Goal: Task Accomplishment & Management: Complete application form

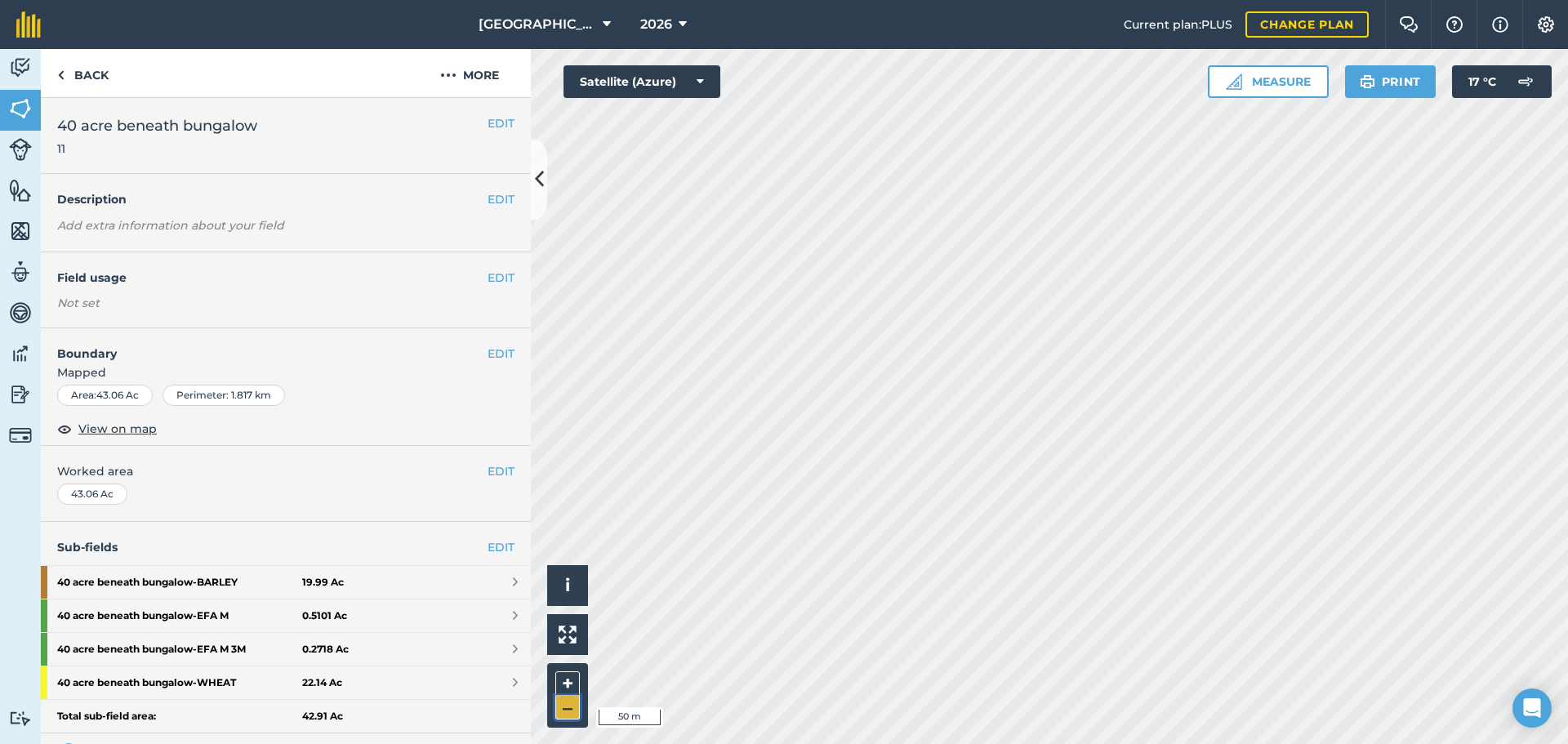
click at [565, 701] on button "–" at bounding box center [568, 708] width 25 height 24
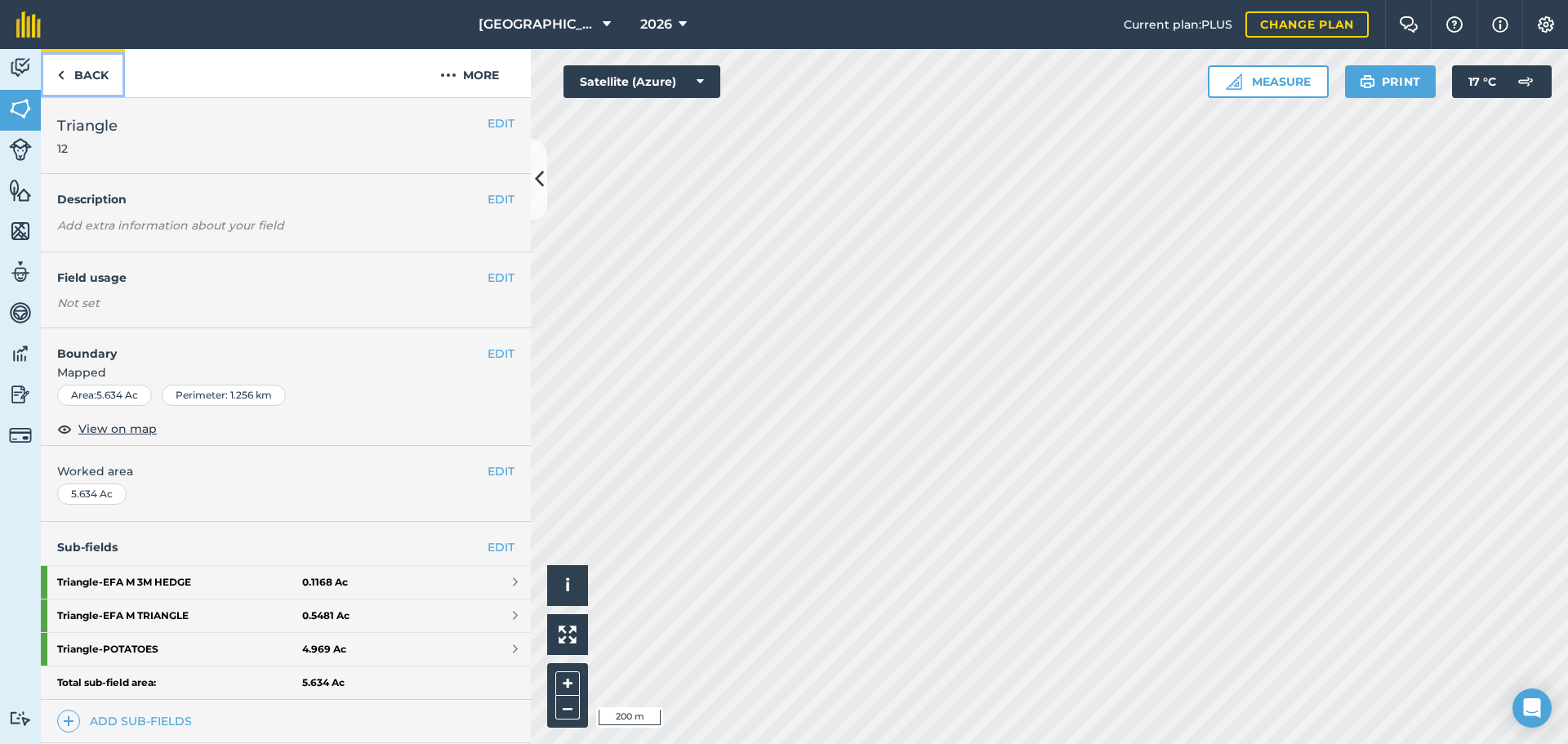
click at [73, 70] on link "Back" at bounding box center [82, 72] width 84 height 49
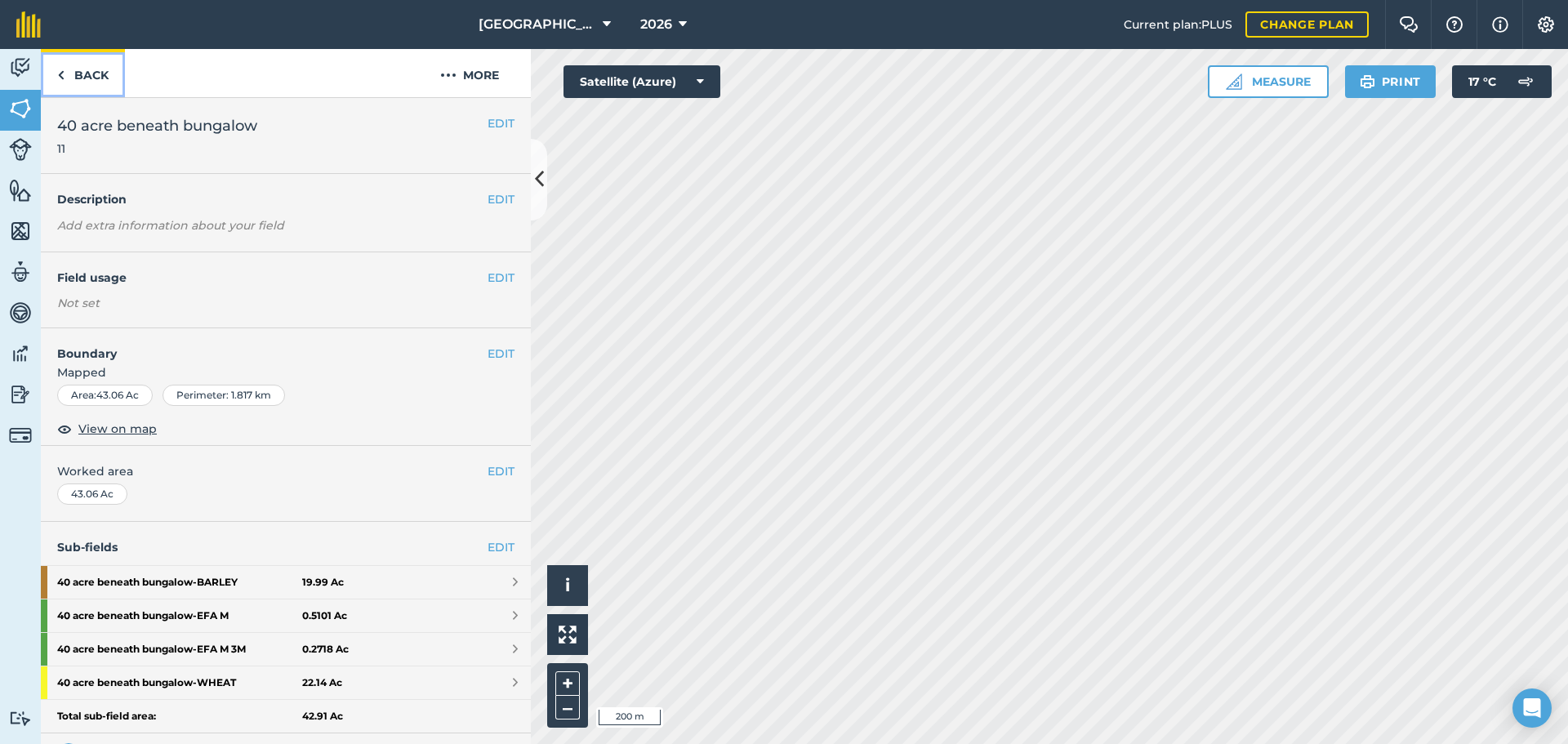
click at [73, 70] on link "Back" at bounding box center [82, 72] width 84 height 49
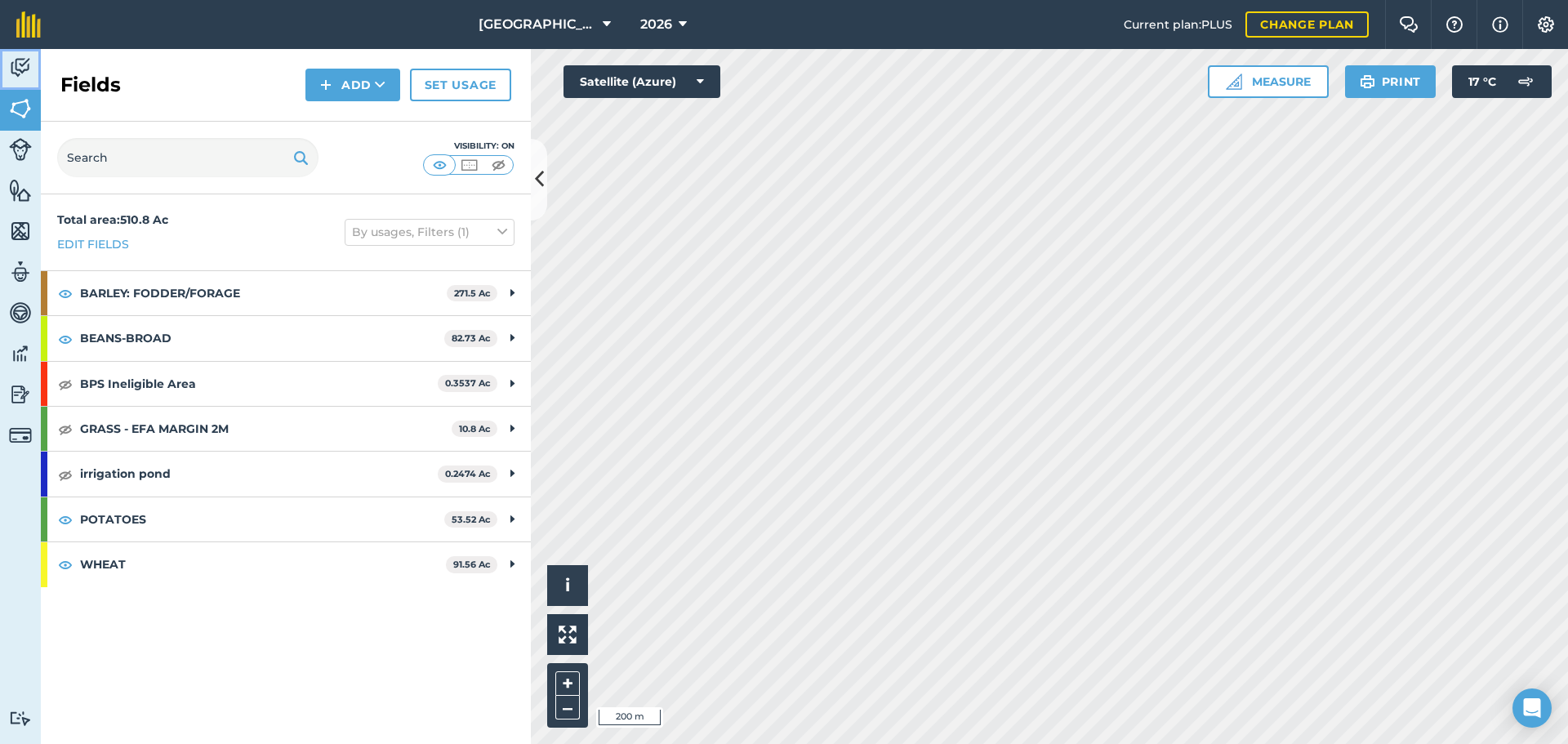
click at [12, 70] on img at bounding box center [20, 68] width 23 height 25
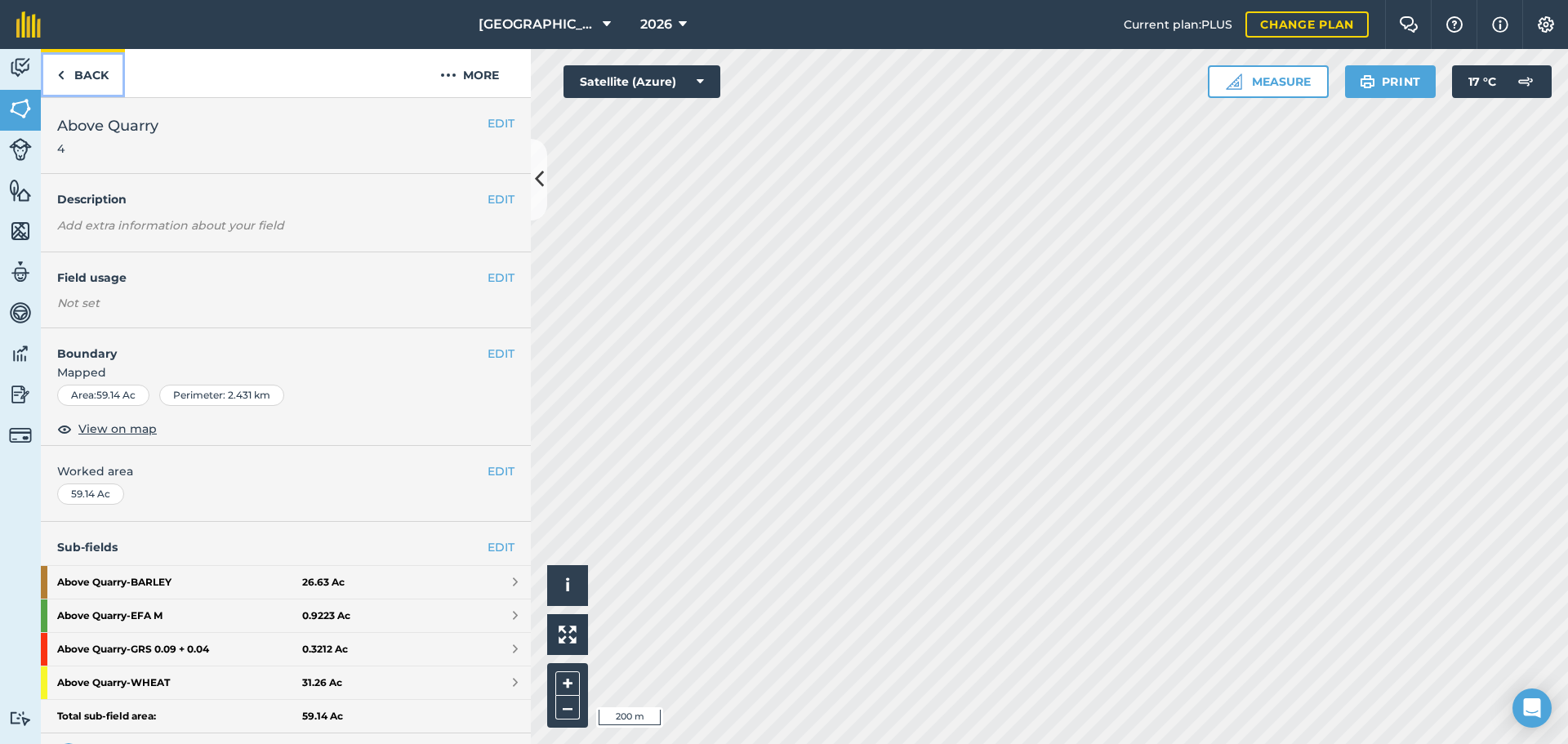
click at [70, 72] on link "Back" at bounding box center [82, 72] width 84 height 49
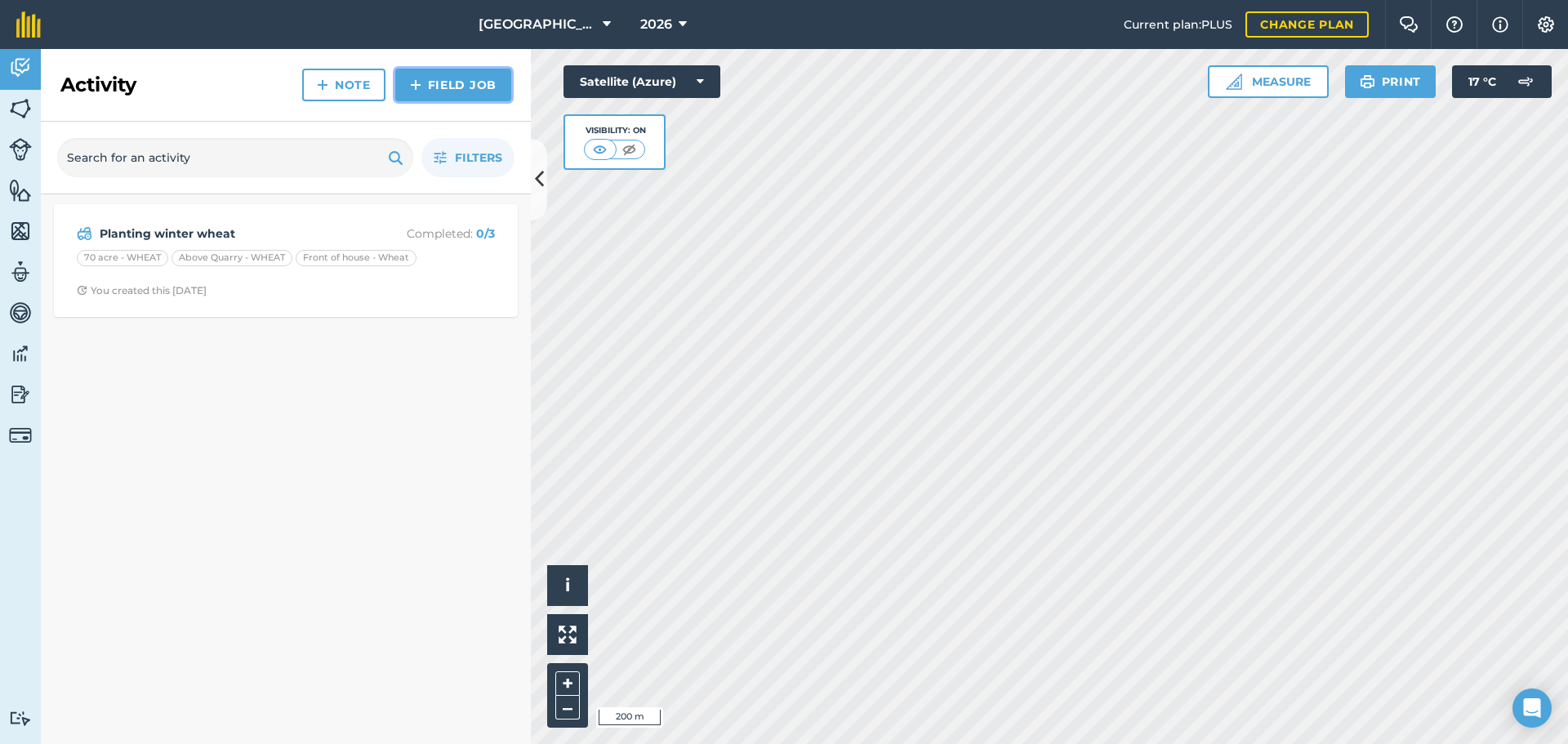
click at [434, 81] on link "Field Job" at bounding box center [452, 85] width 116 height 33
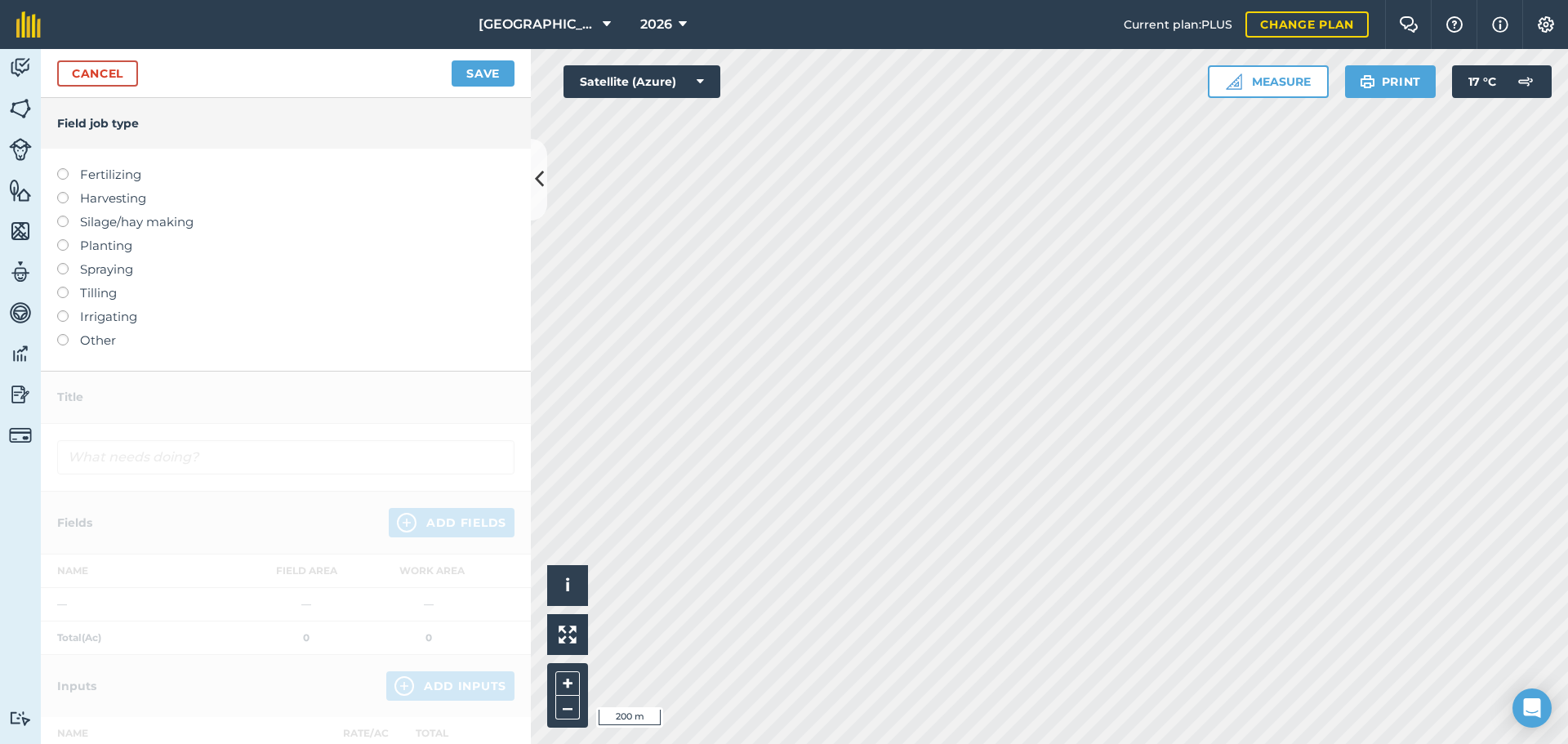
click at [84, 330] on ul "Fertilizing Harvesting Silage/hay making Planting Spraying Tilling Irrigating O…" at bounding box center [286, 258] width 458 height 186
click at [92, 339] on label "Other" at bounding box center [286, 340] width 458 height 19
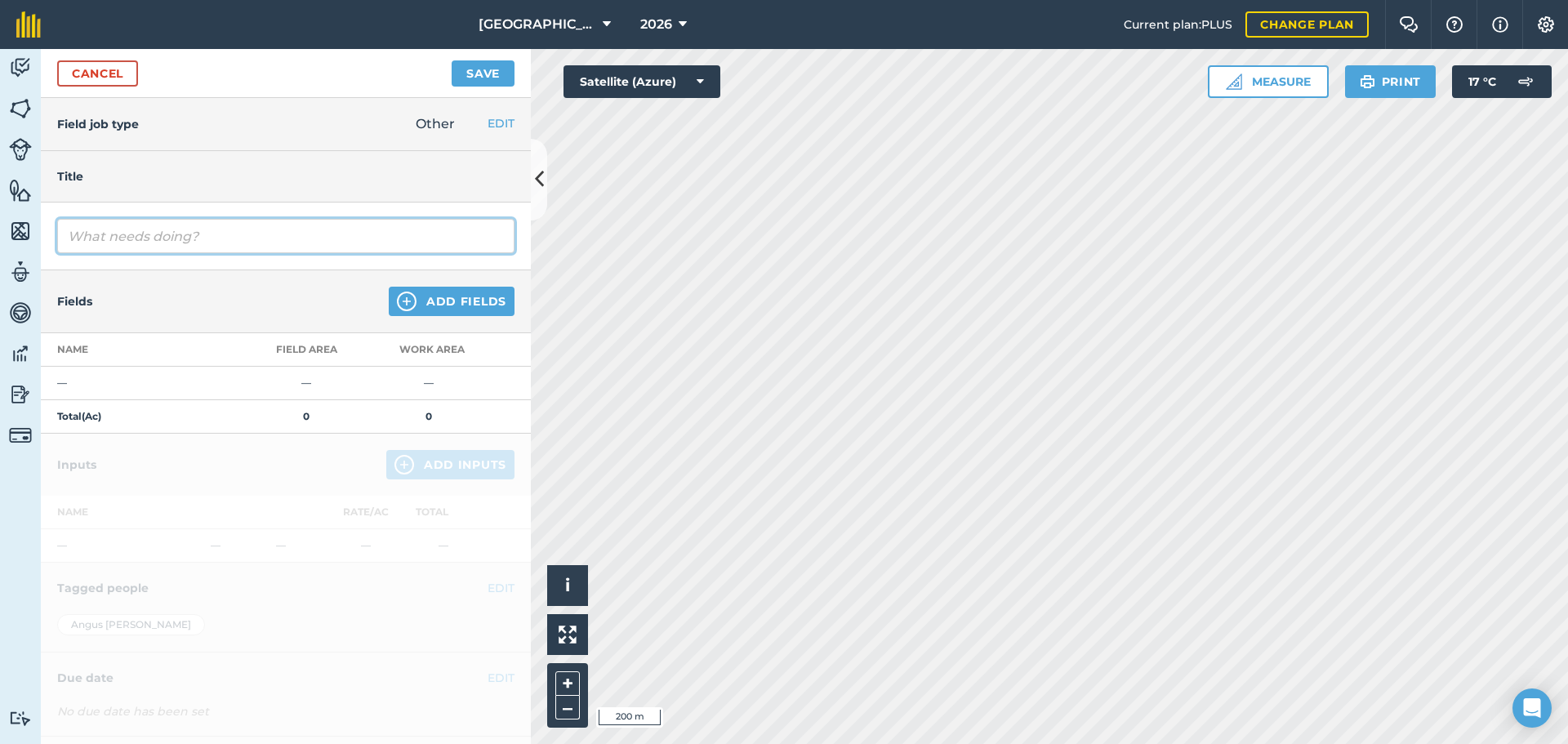
click at [131, 239] on input "text" at bounding box center [286, 236] width 458 height 34
type input "lime spreading"
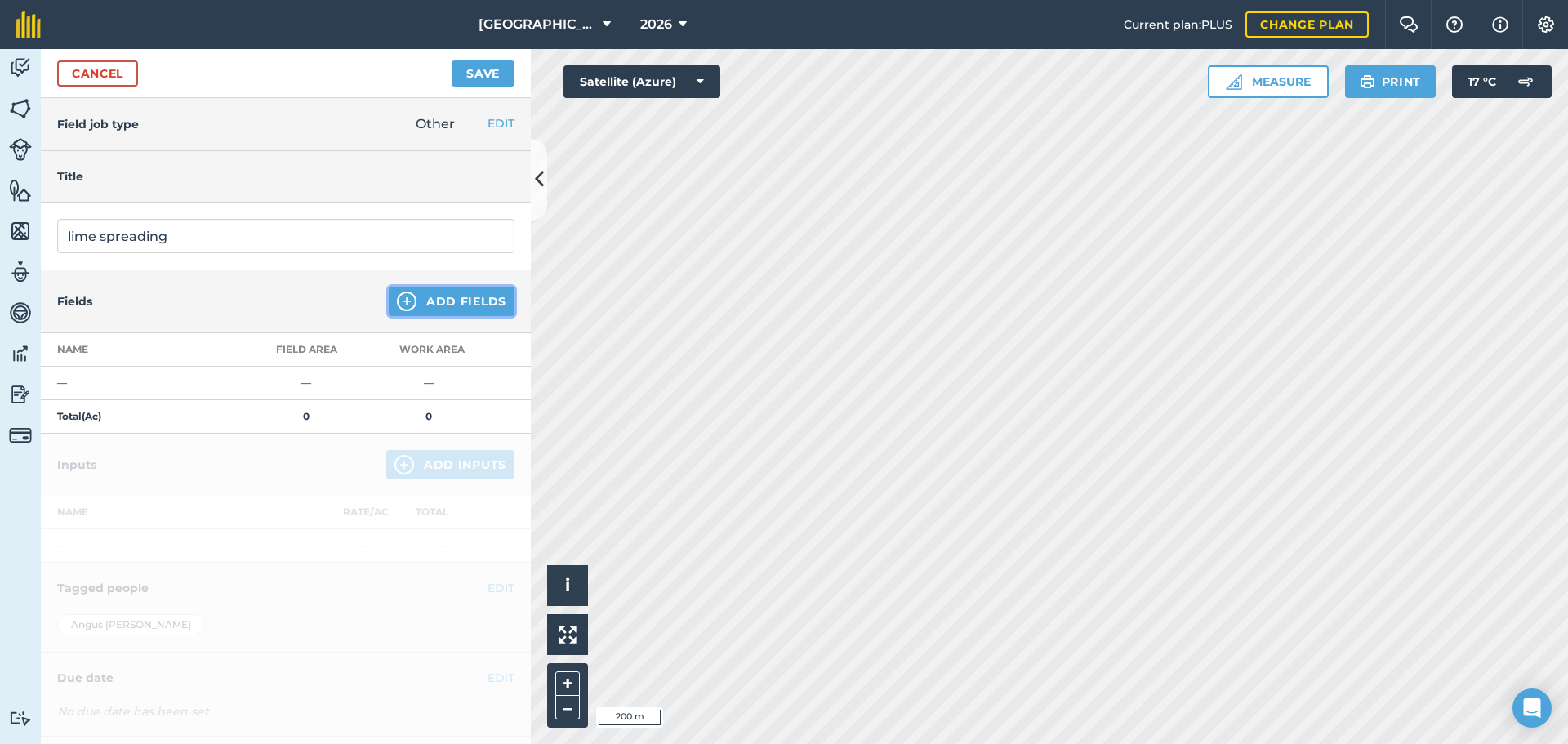
click at [402, 297] on img at bounding box center [406, 301] width 19 height 19
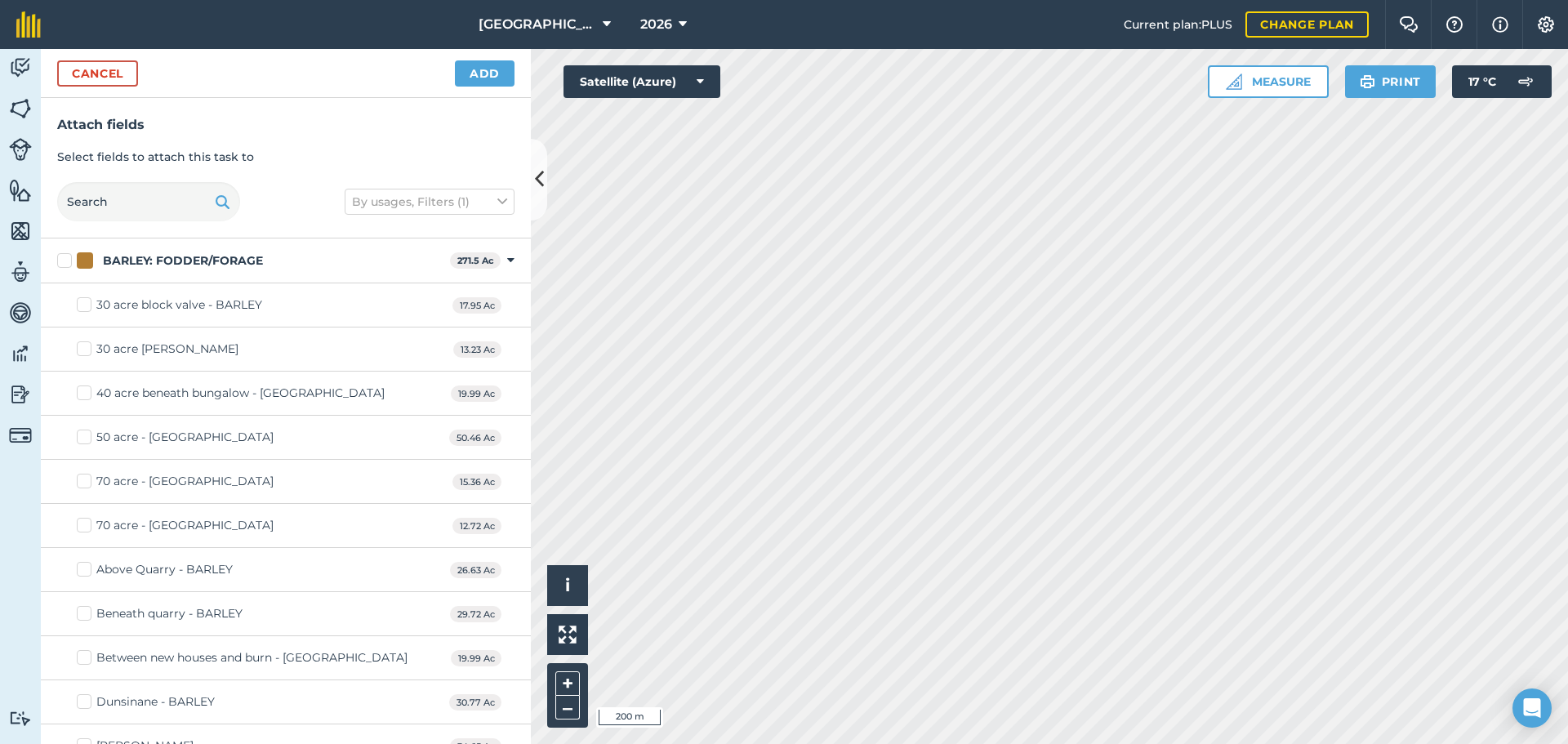
checkbox input "true"
click at [112, 72] on button "Cancel" at bounding box center [98, 73] width 81 height 27
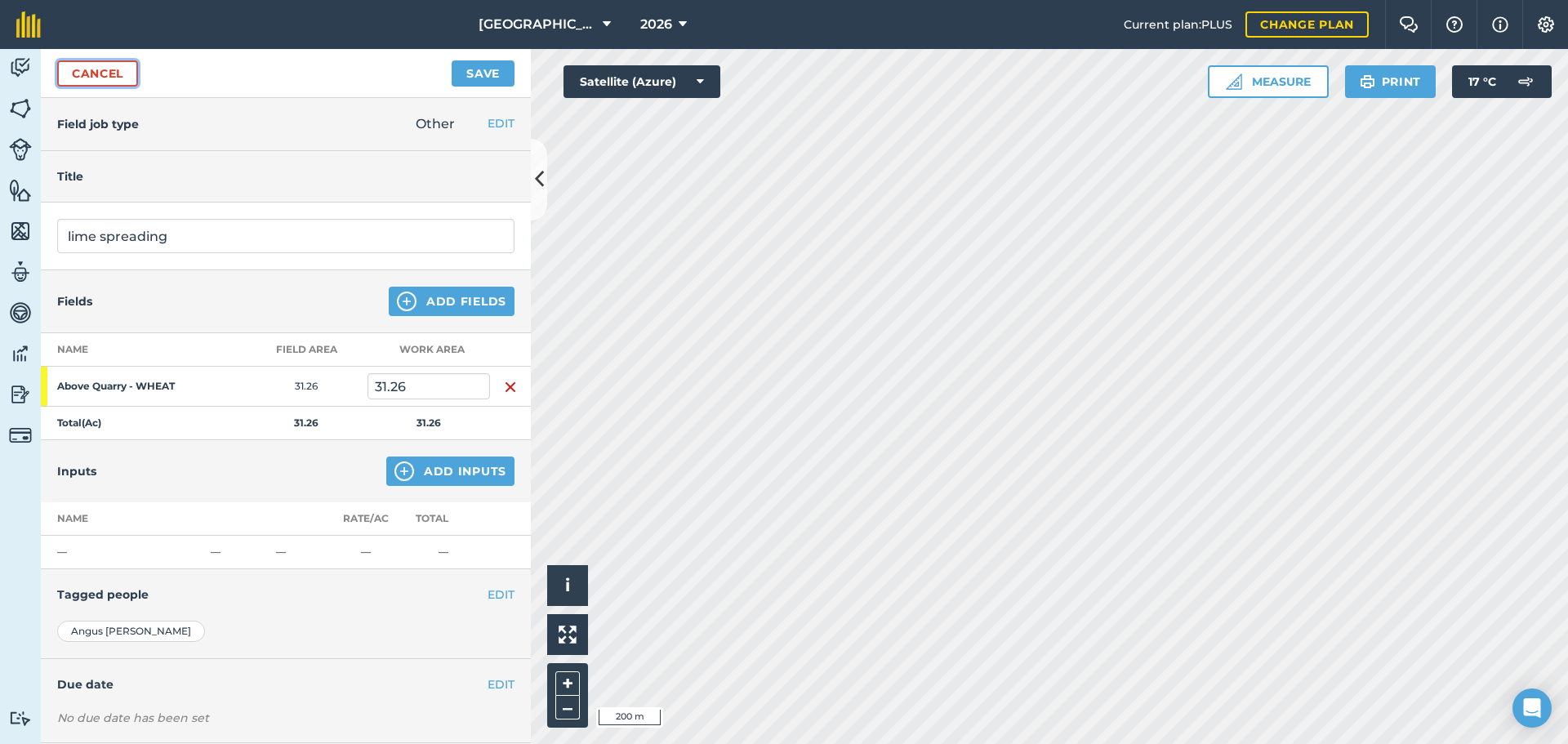
click at [110, 76] on link "Cancel" at bounding box center [98, 73] width 81 height 27
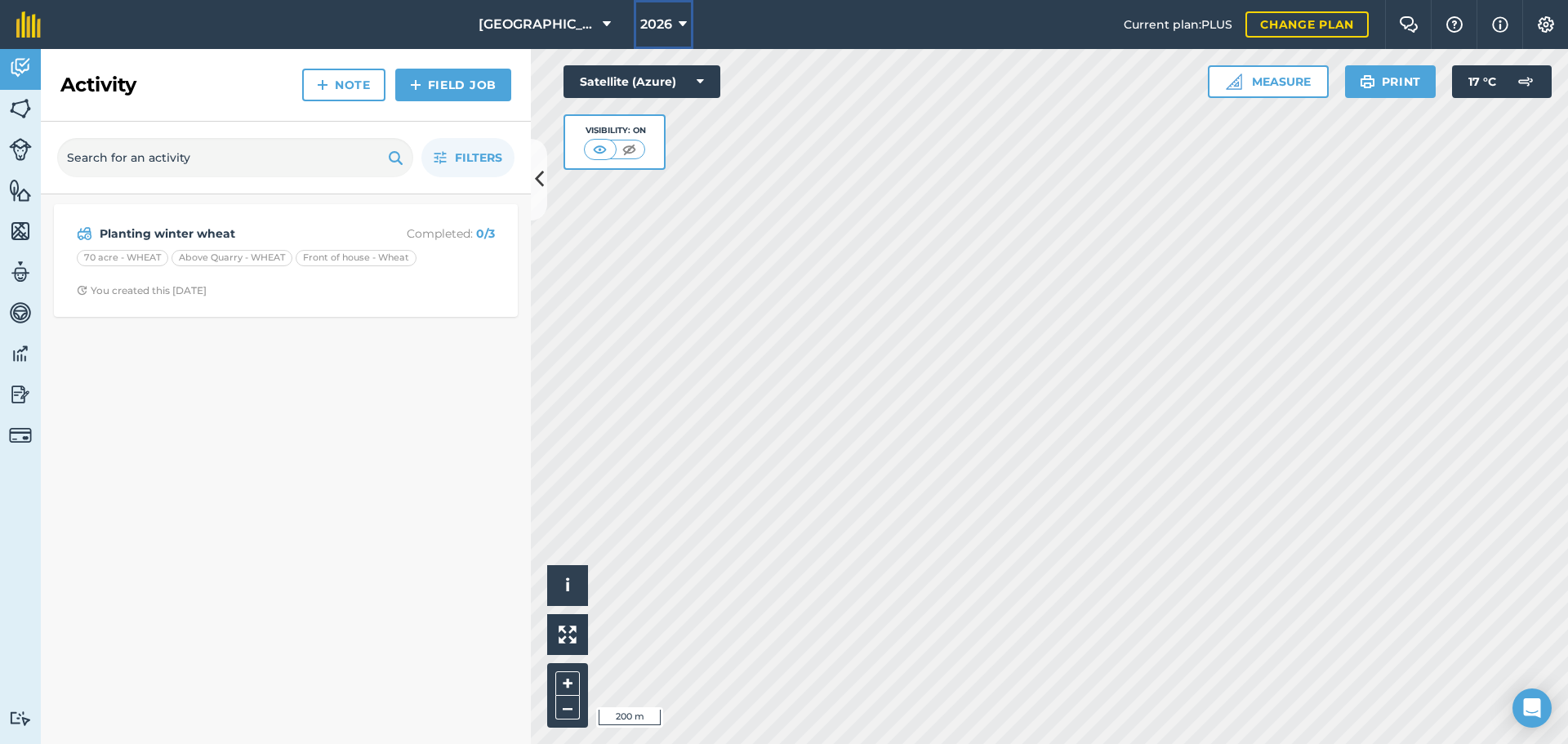
click at [657, 28] on span "2026" at bounding box center [656, 25] width 32 height 19
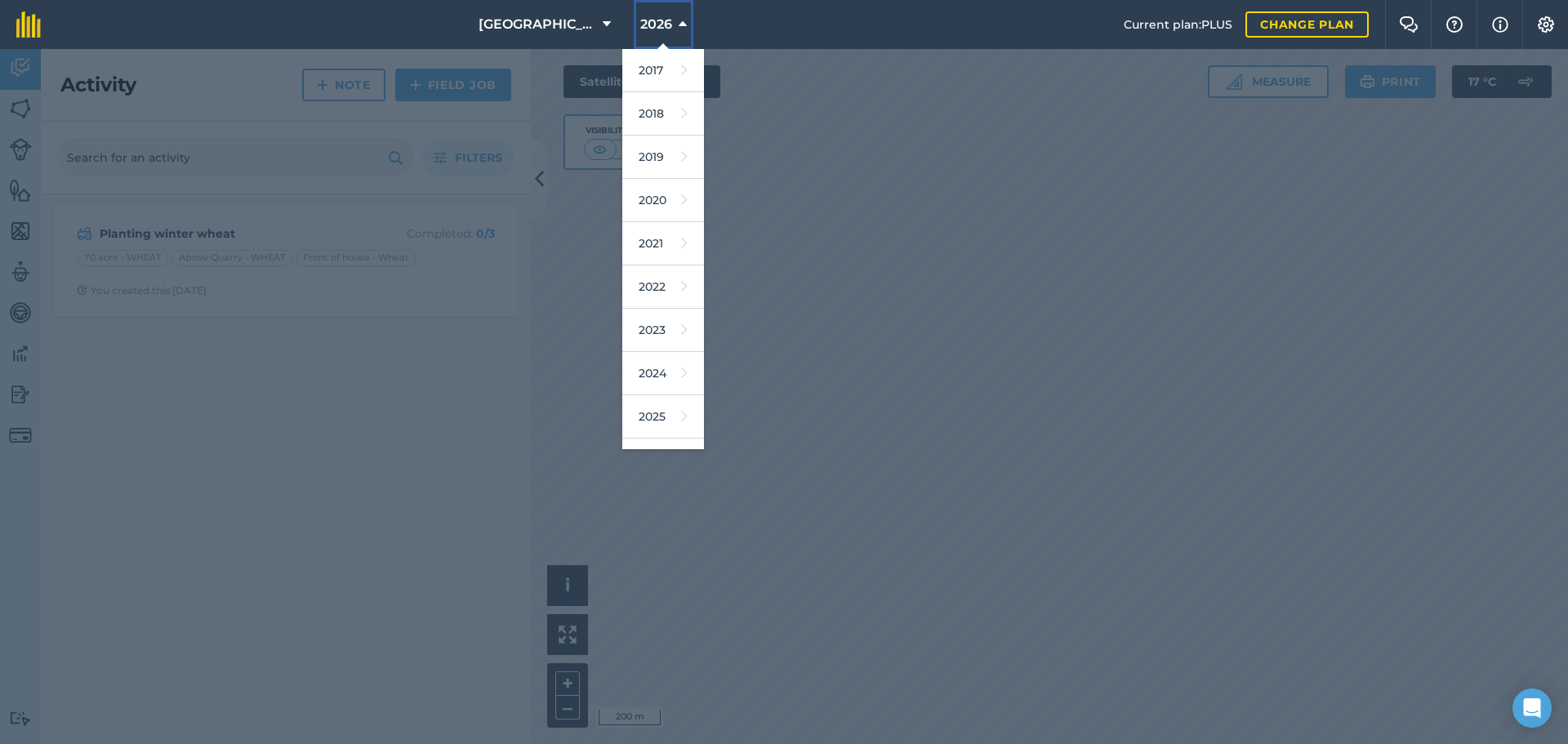
click at [657, 28] on span "2026" at bounding box center [656, 25] width 32 height 19
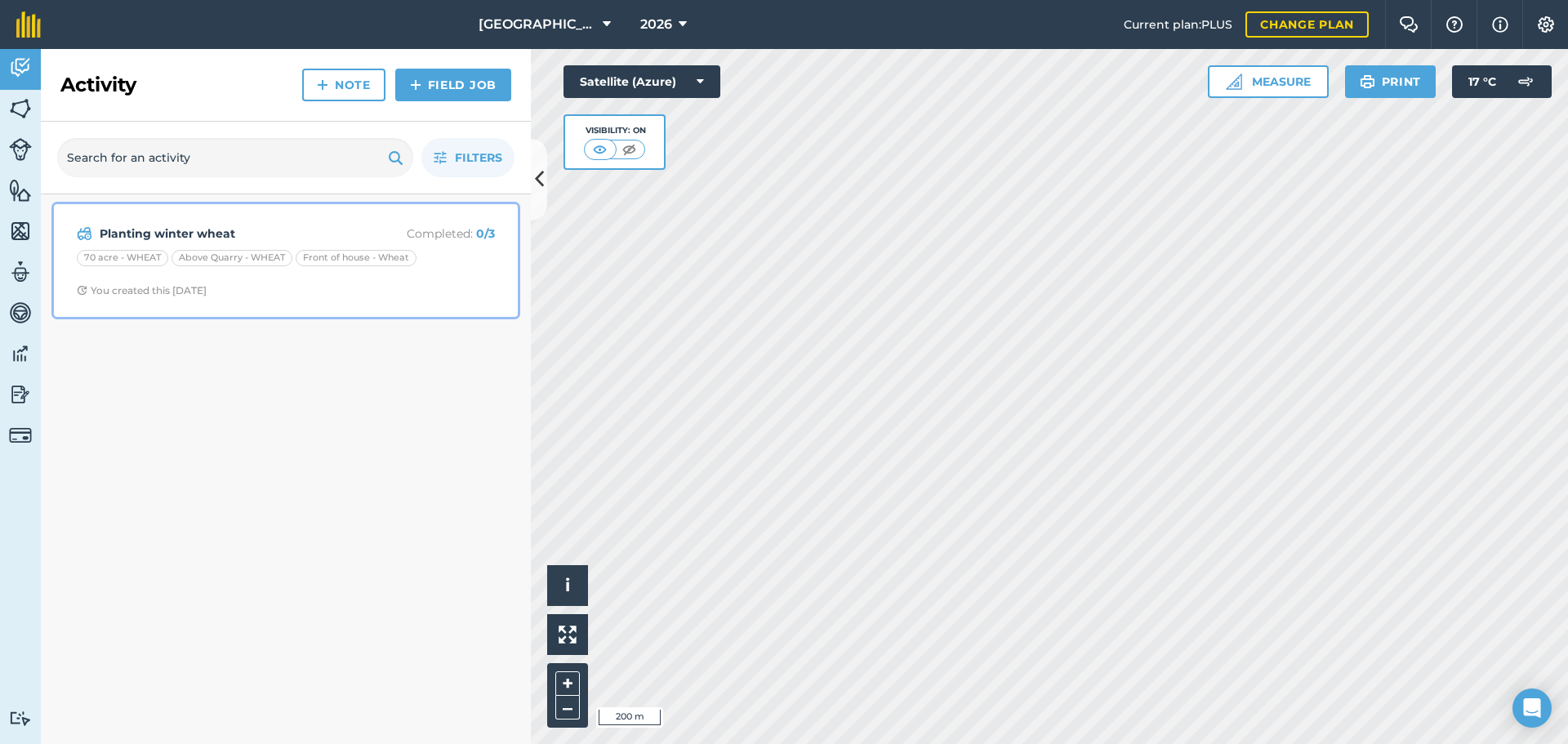
click at [436, 279] on div "Planting winter wheat Completed : 0 / 3 70 acre - WHEAT Above Quarry - WHEAT Fr…" at bounding box center [285, 260] width 444 height 93
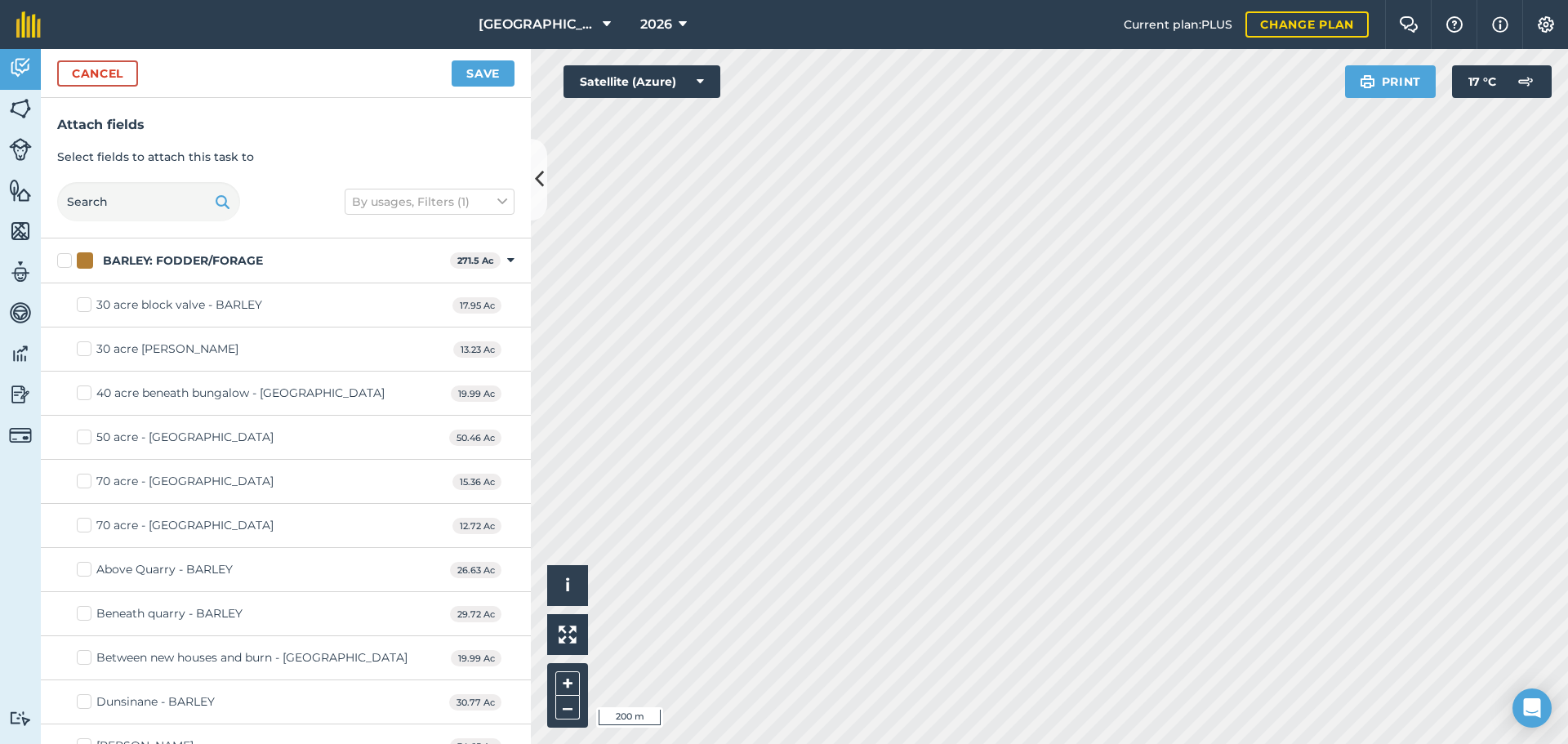
checkbox input "true"
click at [491, 63] on button "Save" at bounding box center [482, 73] width 63 height 27
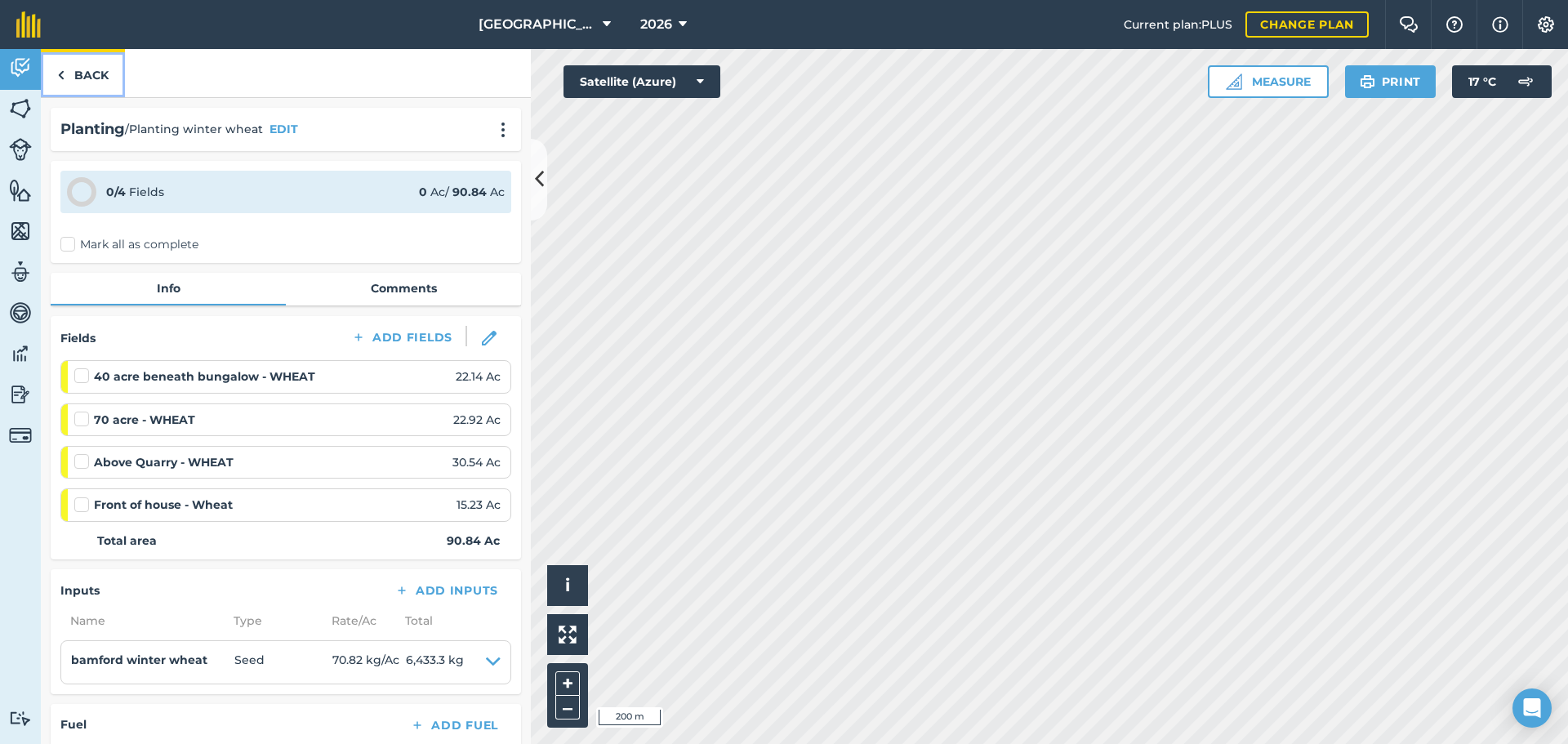
click at [91, 73] on link "Back" at bounding box center [82, 72] width 84 height 49
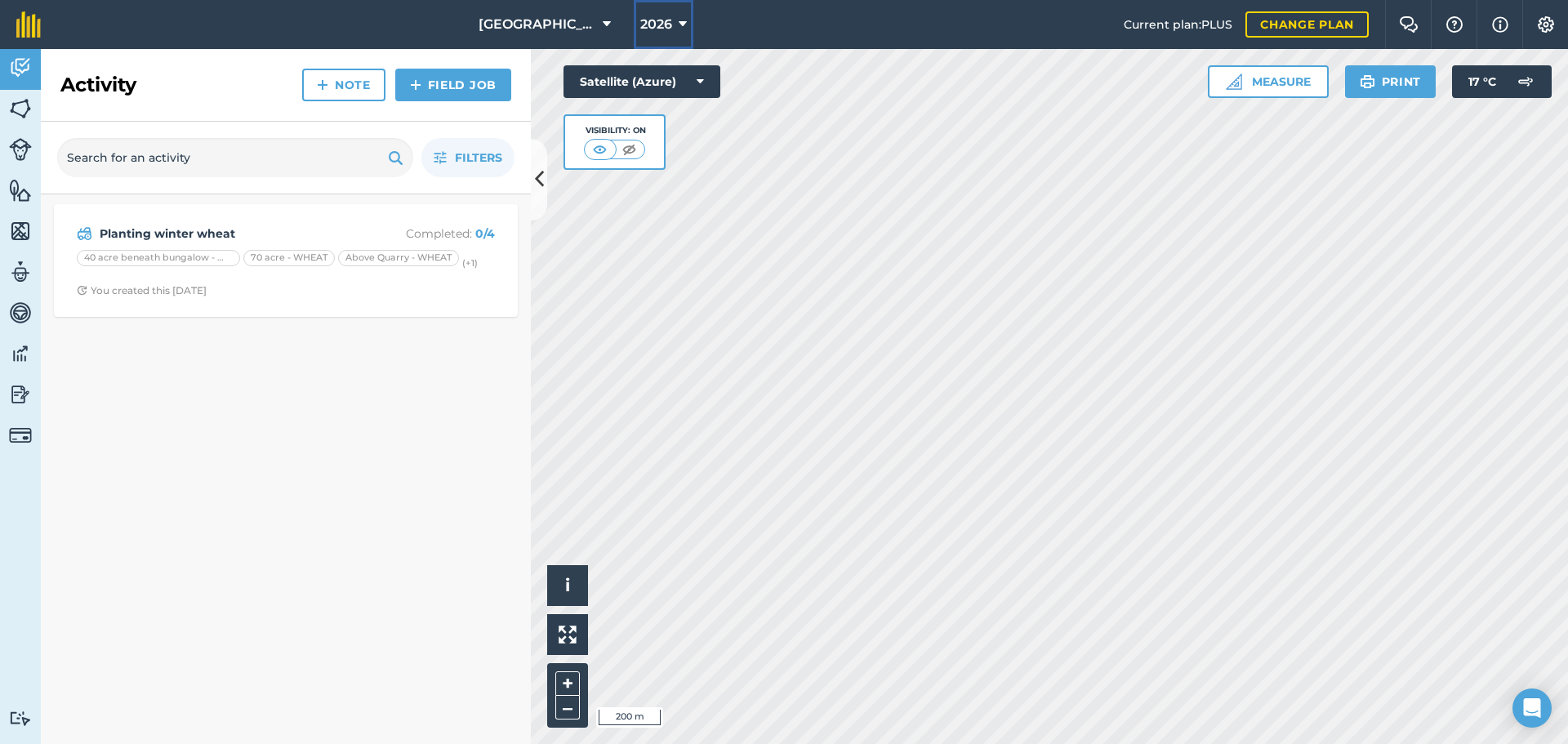
click at [633, 33] on button "2026" at bounding box center [663, 24] width 59 height 49
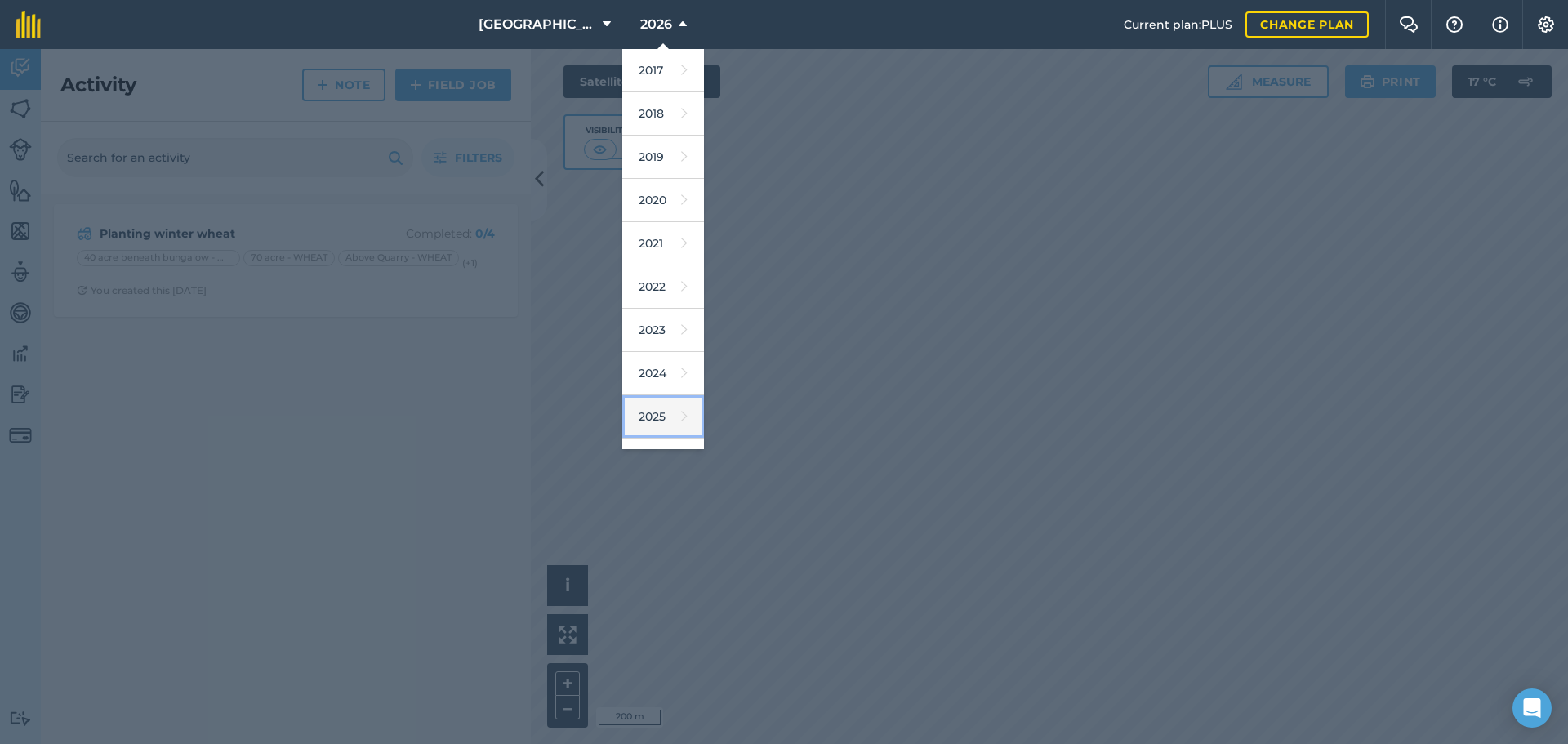
click at [638, 403] on link "2025" at bounding box center [663, 416] width 81 height 43
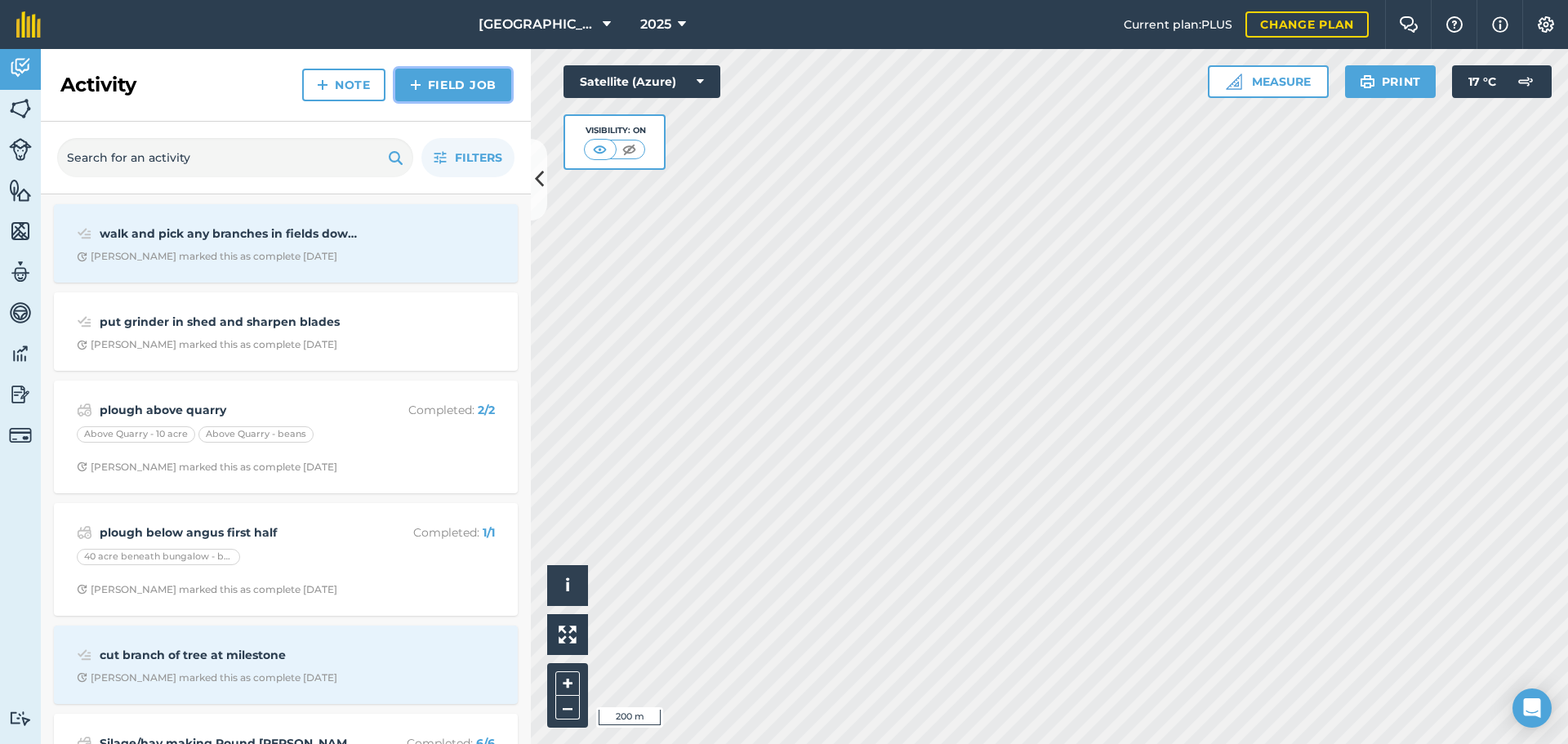
click at [453, 75] on link "Field Job" at bounding box center [452, 85] width 116 height 33
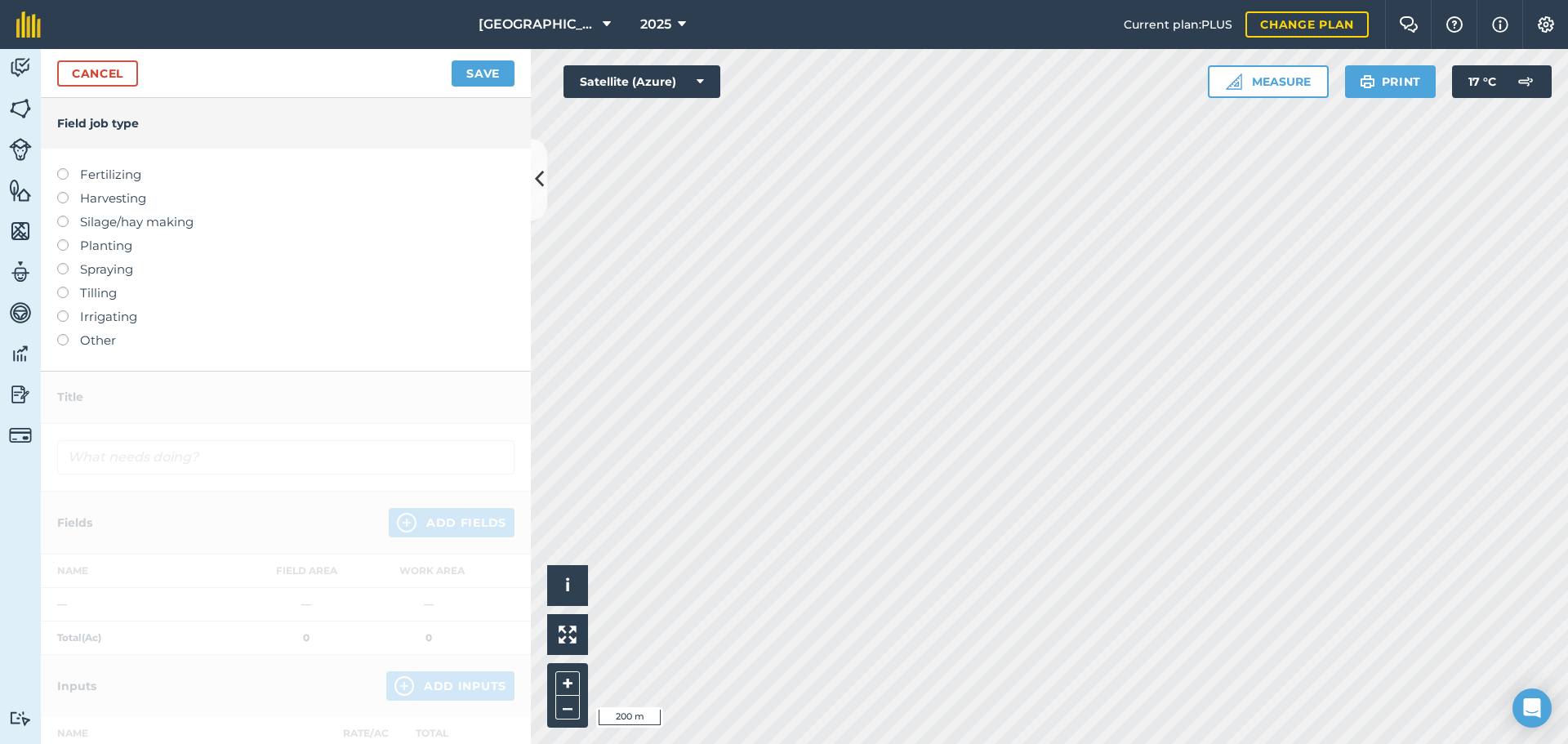
click at [85, 340] on label "Other" at bounding box center [286, 340] width 458 height 19
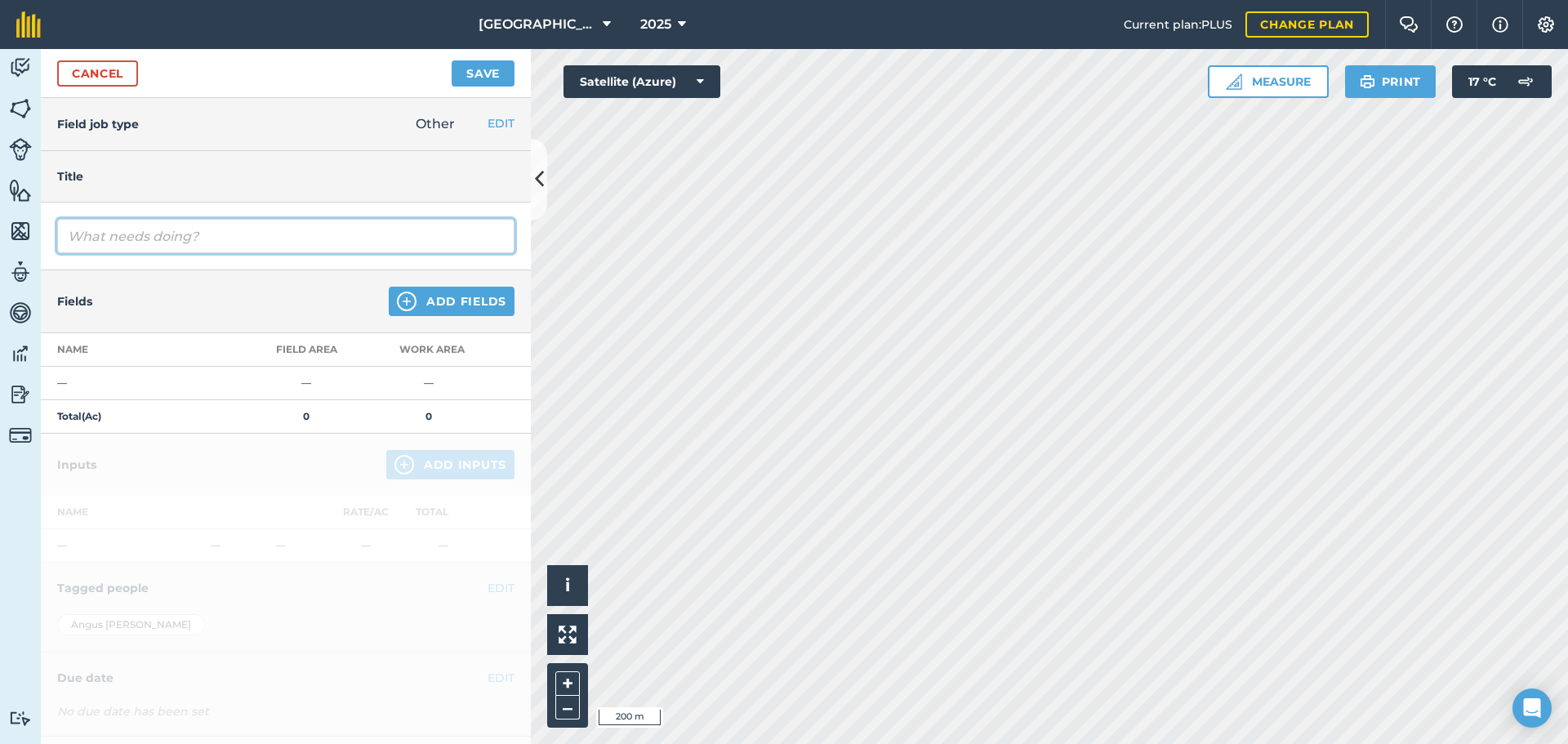
click at [218, 225] on input "text" at bounding box center [286, 236] width 458 height 34
type input "lime spreading"
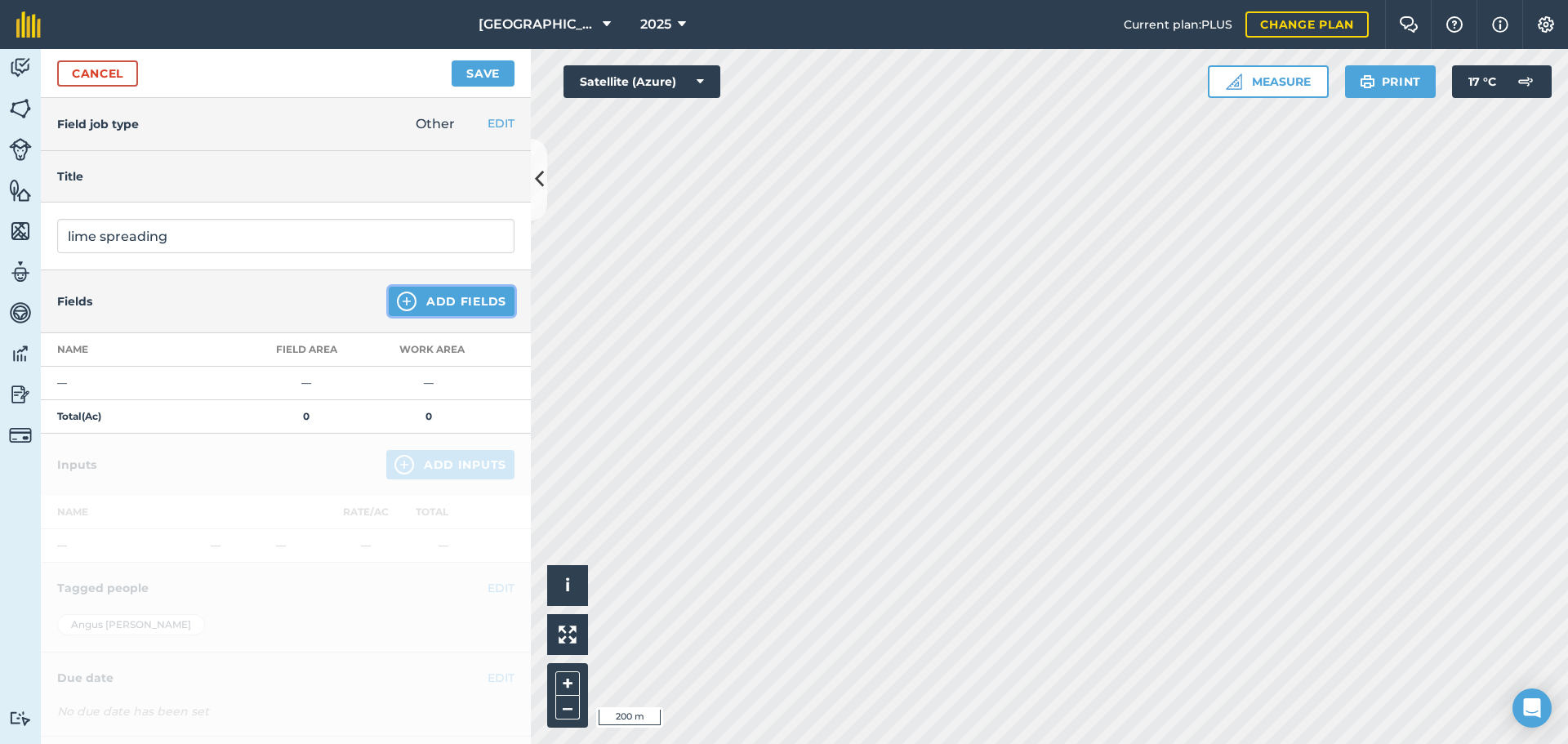
click at [411, 304] on button "Add Fields" at bounding box center [451, 300] width 125 height 29
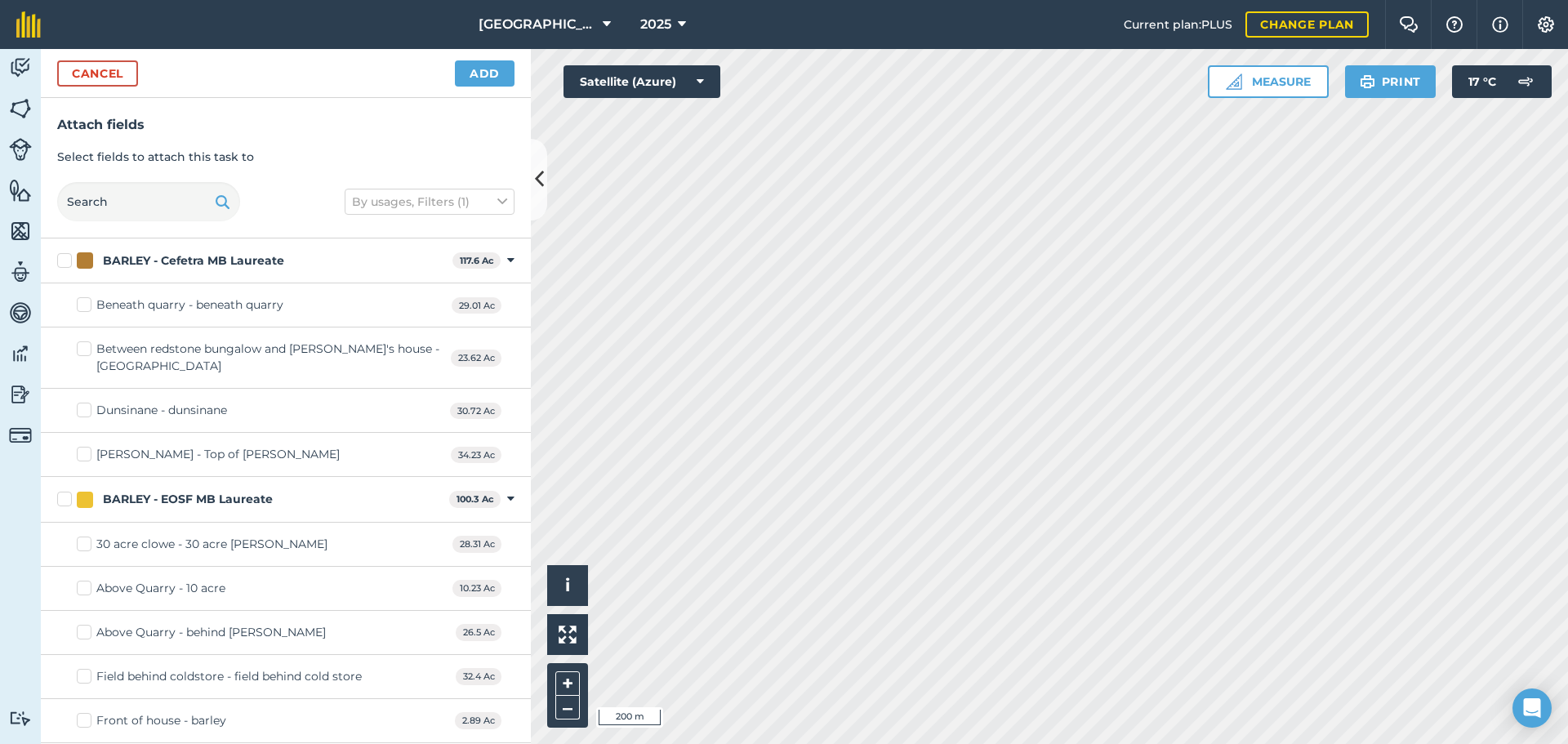
checkbox input "true"
click at [479, 78] on button "Add" at bounding box center [484, 73] width 59 height 27
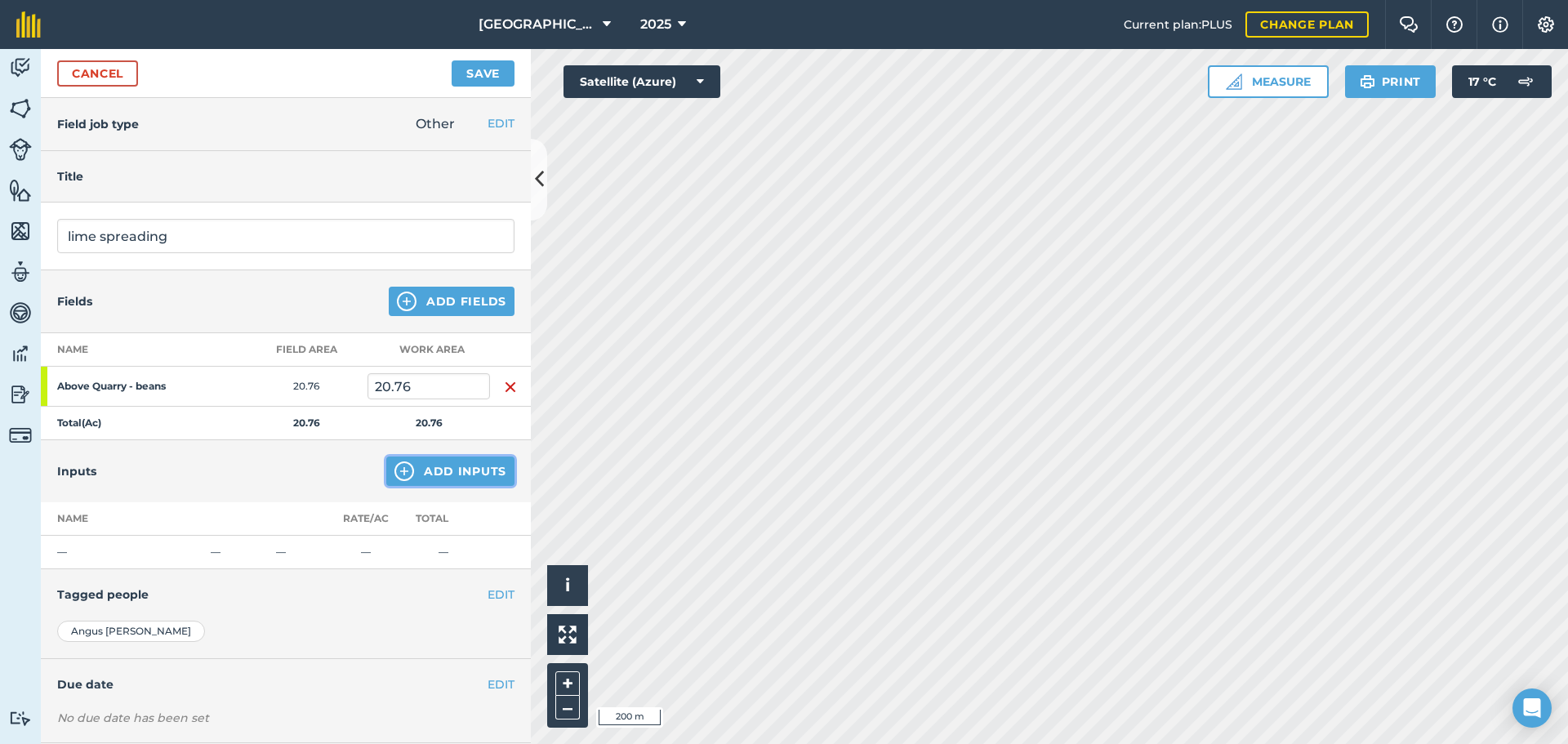
click at [398, 467] on img at bounding box center [404, 471] width 19 height 19
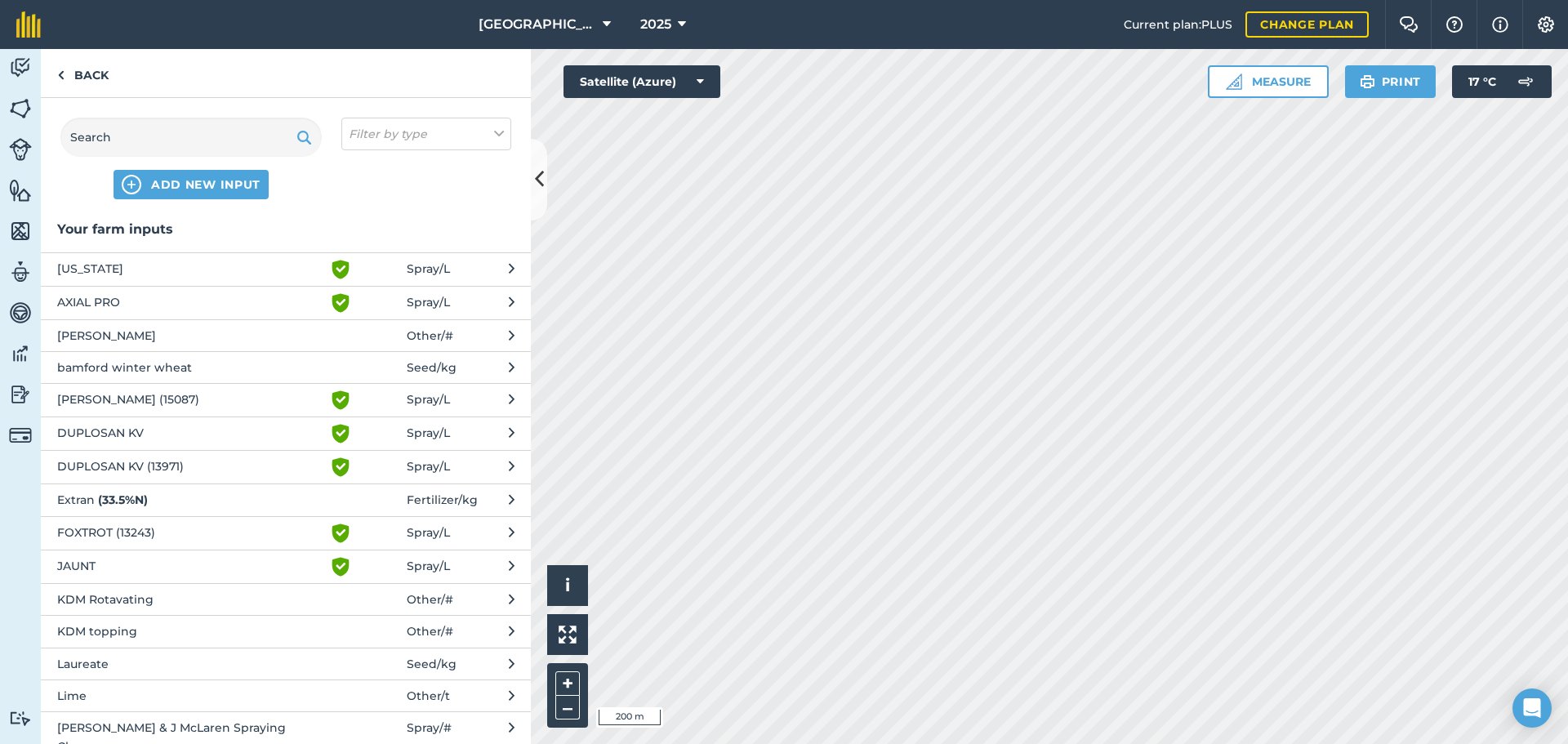
click at [362, 685] on button "Lime Other / t" at bounding box center [285, 695] width 490 height 32
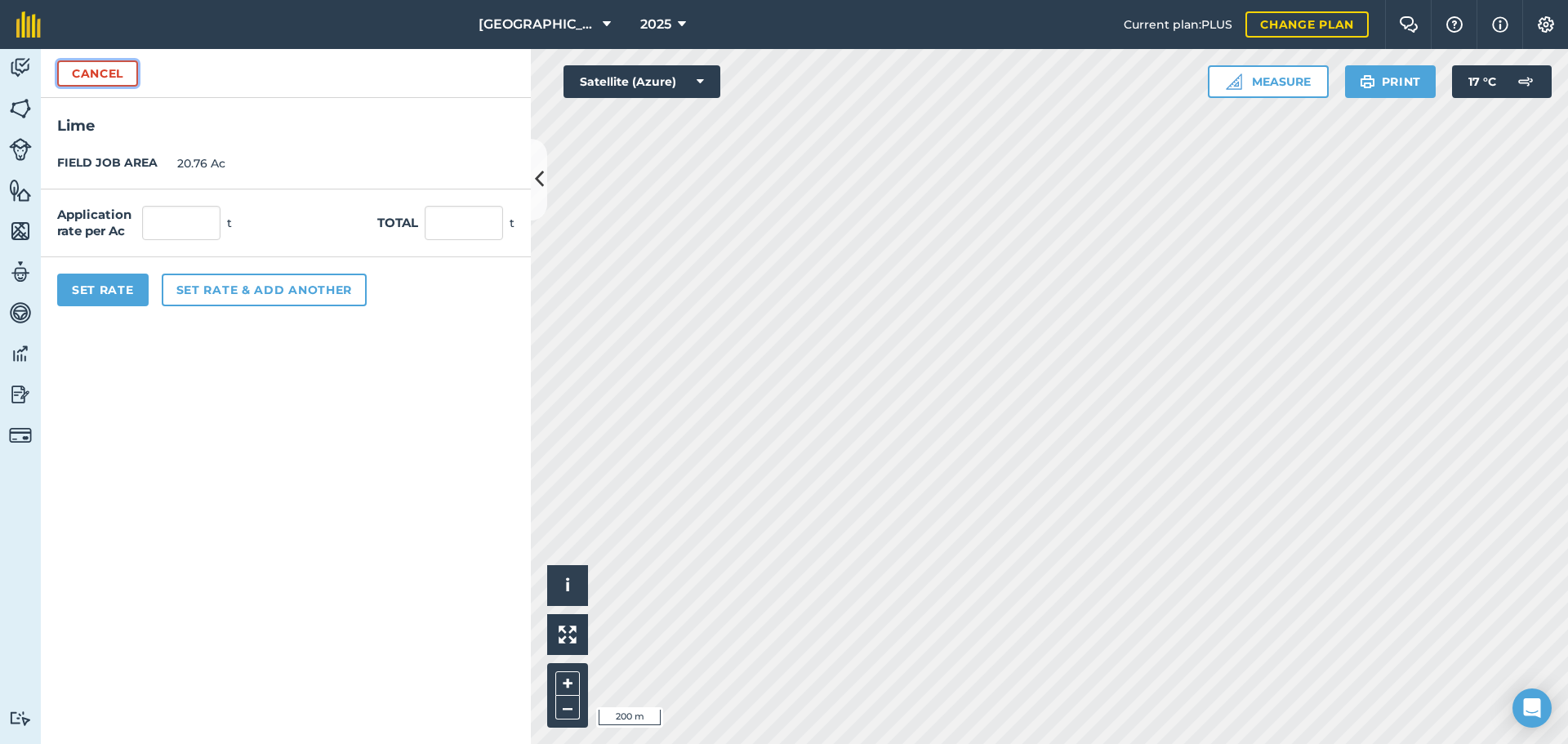
click at [102, 77] on button "Cancel" at bounding box center [98, 73] width 81 height 27
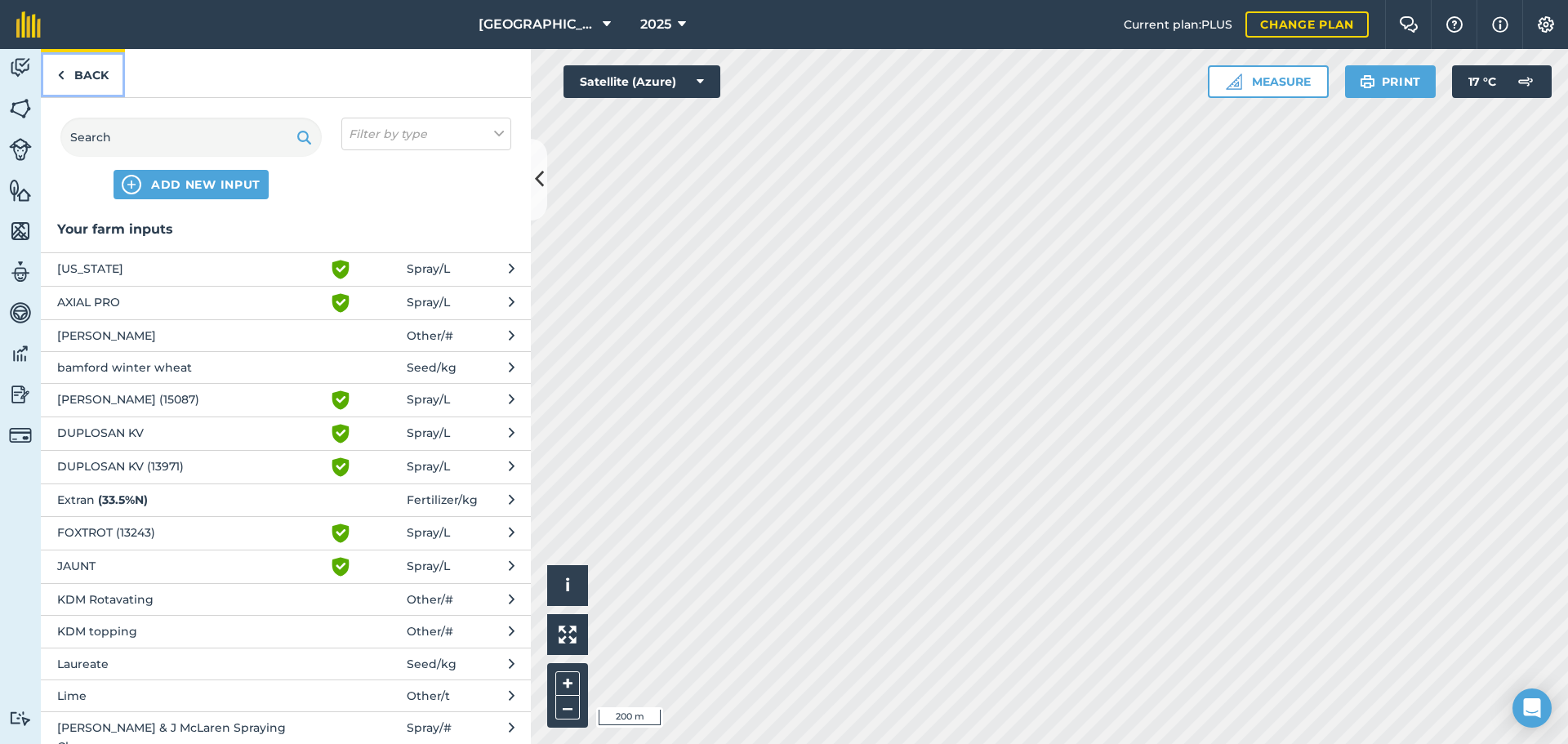
click at [102, 77] on link "Back" at bounding box center [82, 72] width 84 height 49
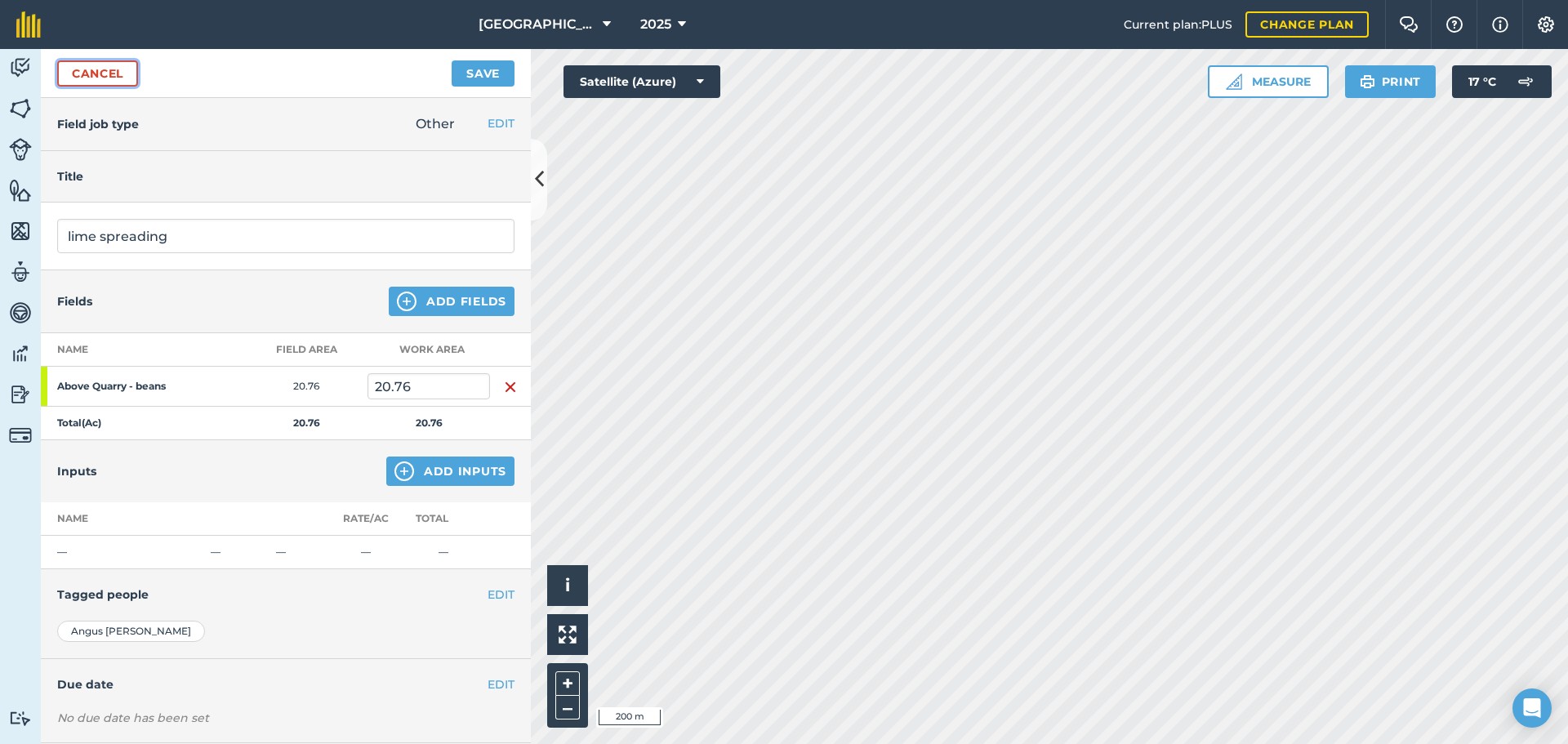
click at [103, 77] on link "Cancel" at bounding box center [98, 73] width 81 height 27
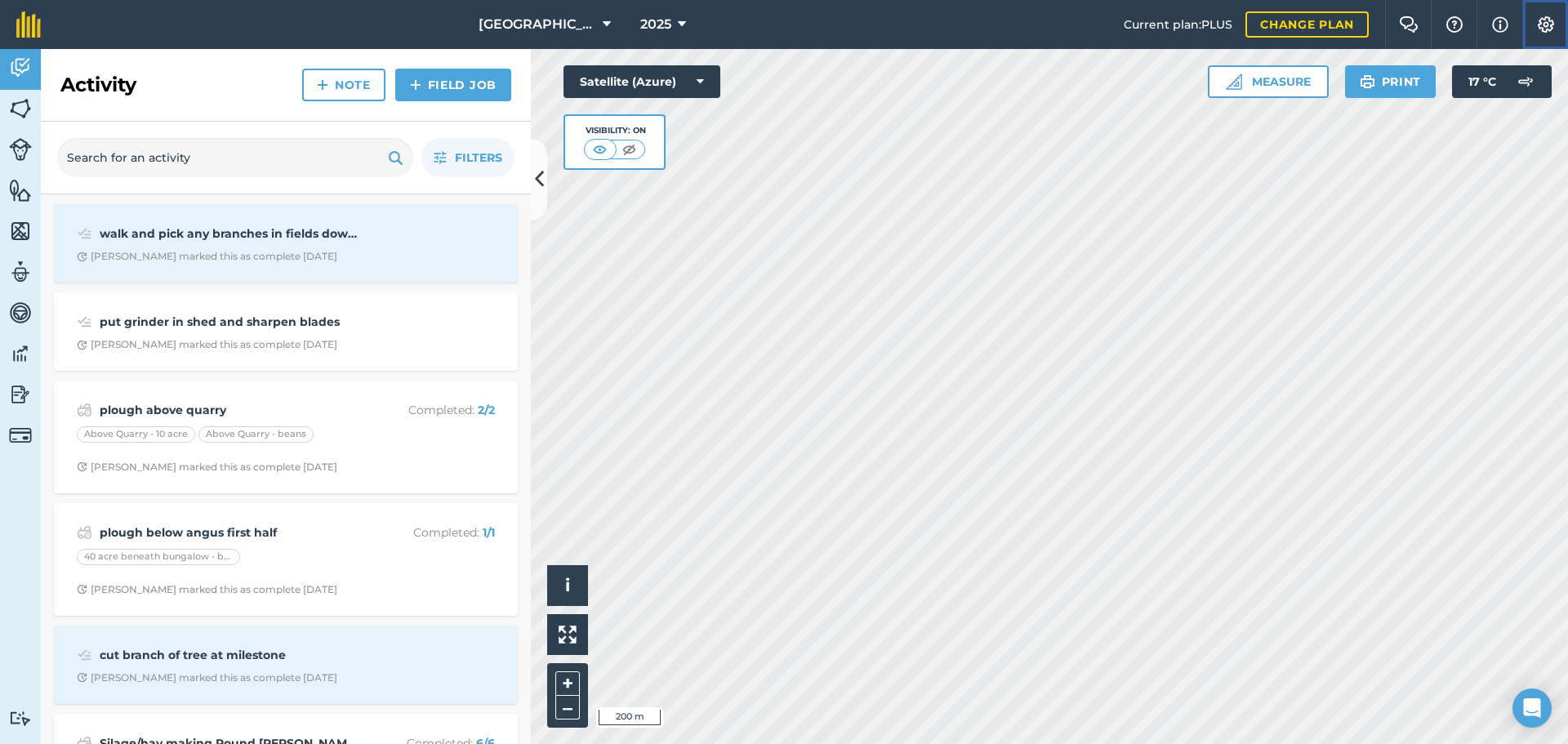
click at [1526, 16] on button "Settings" at bounding box center [1545, 24] width 46 height 49
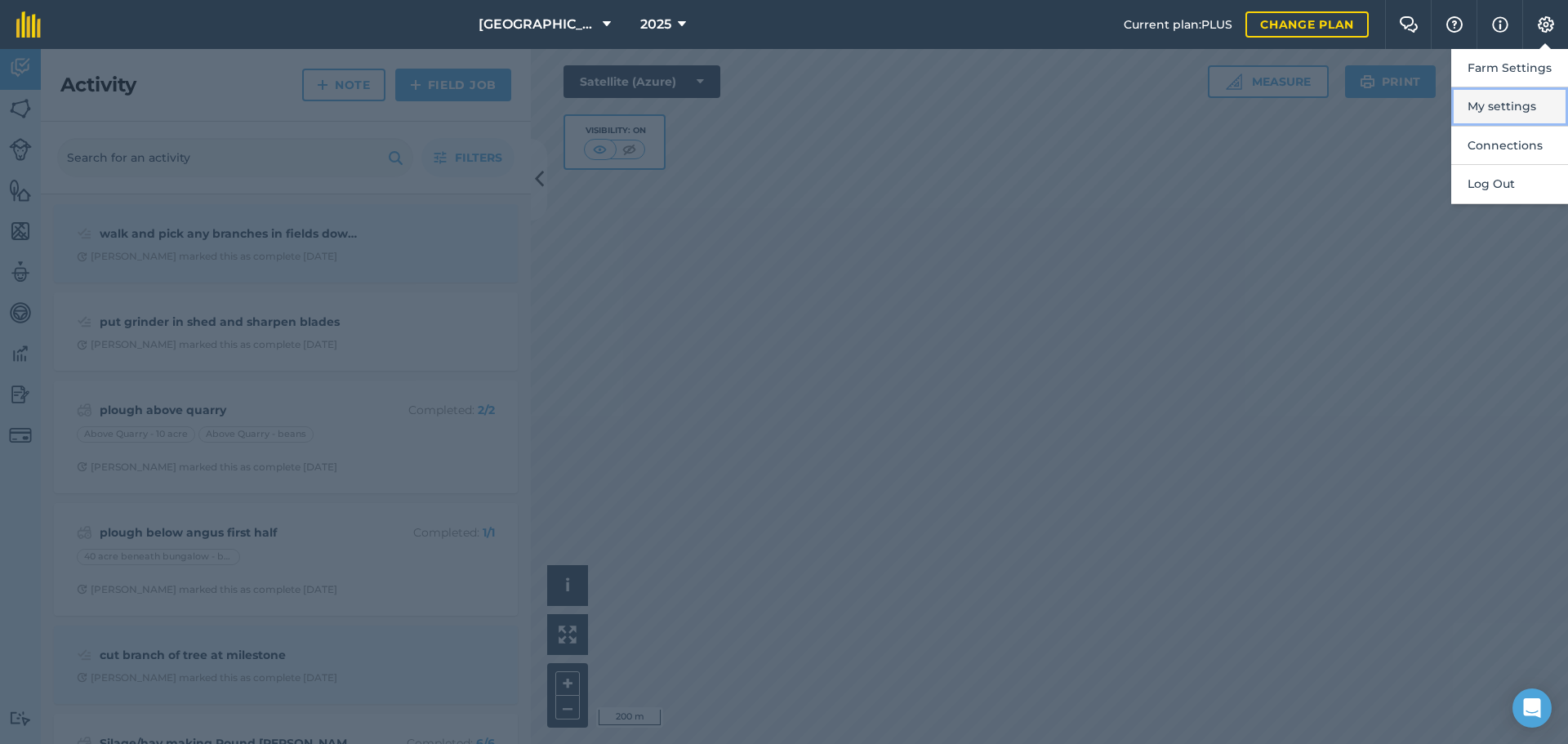
click at [1492, 97] on button "My settings" at bounding box center [1510, 106] width 117 height 38
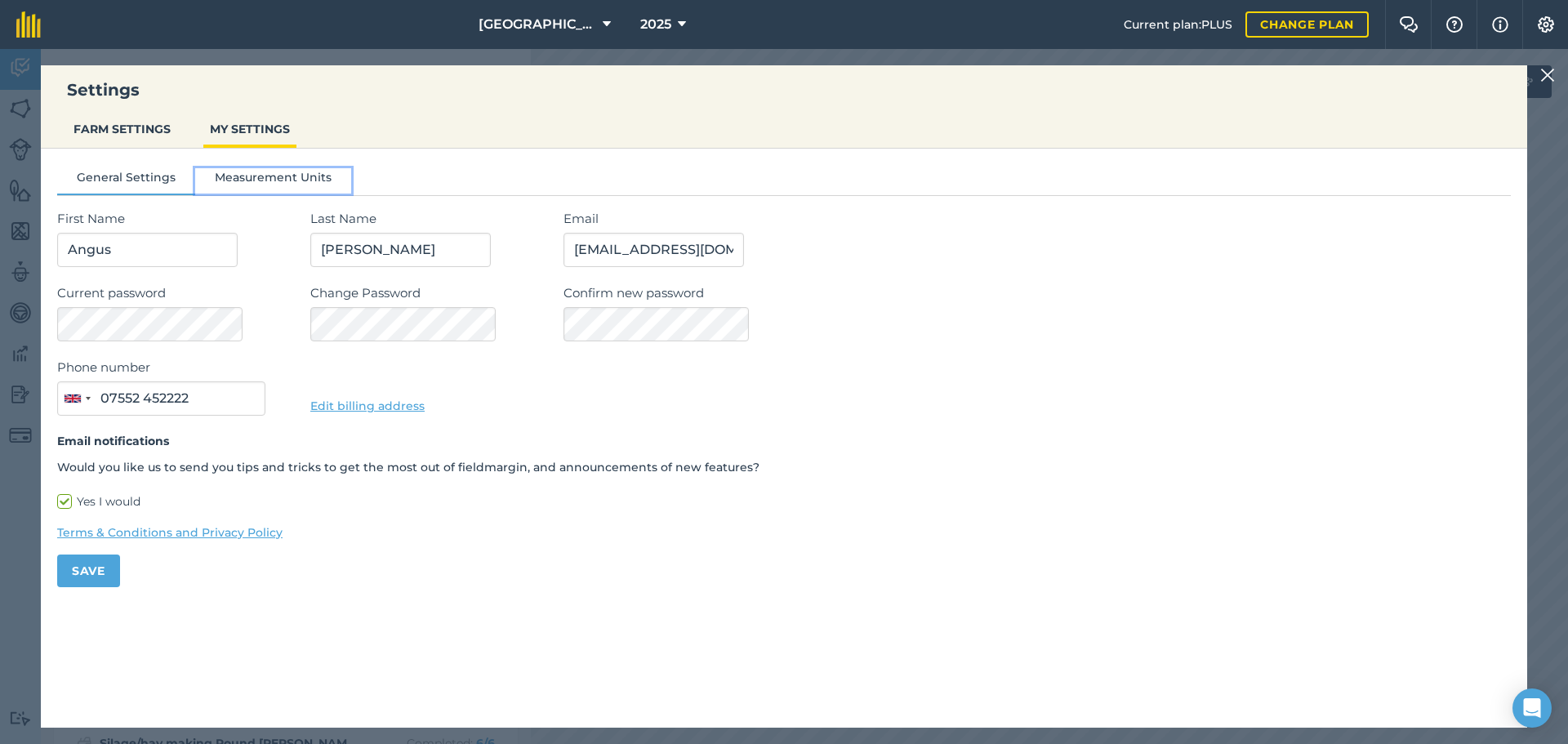
click at [289, 173] on button "Measurement Units" at bounding box center [273, 180] width 156 height 25
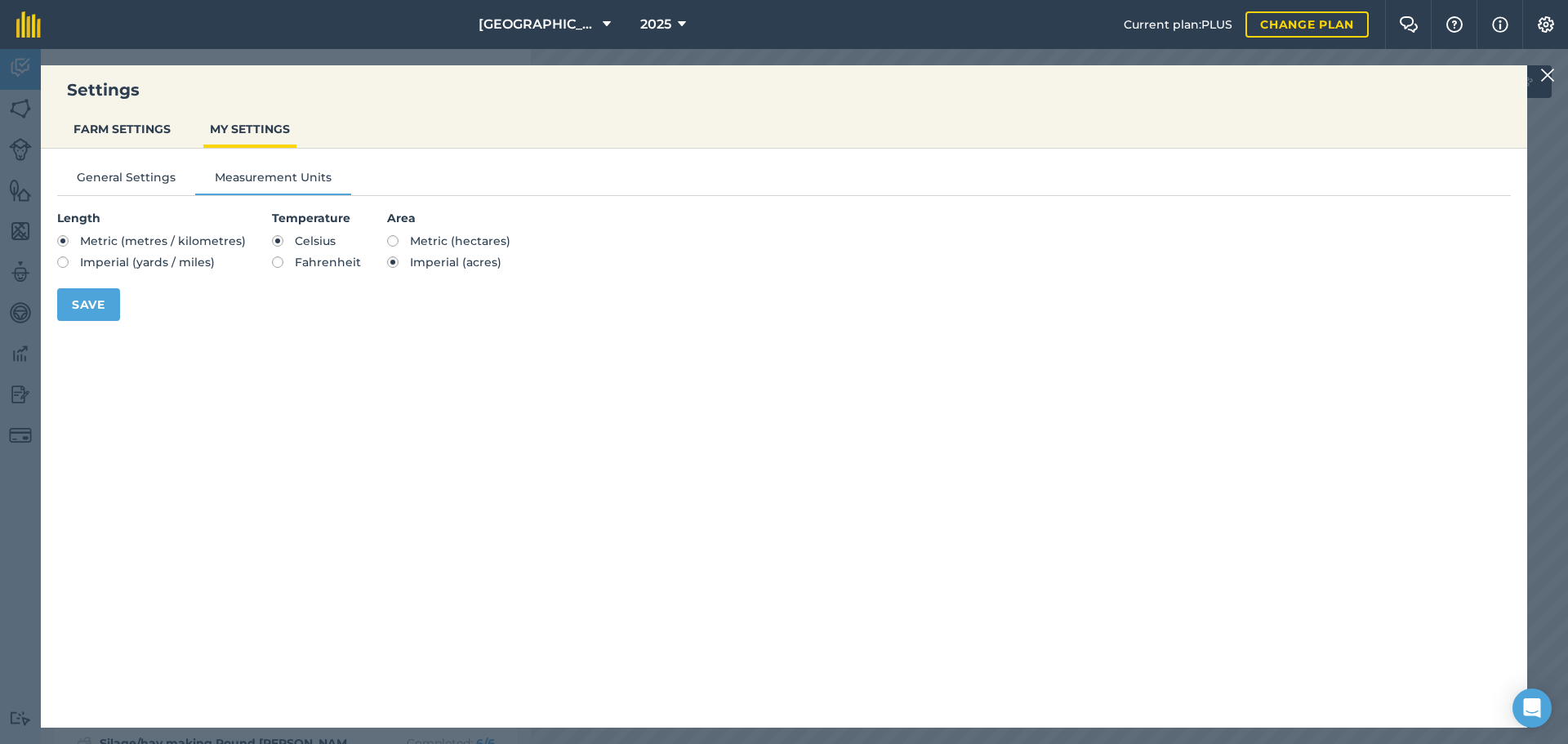
click at [388, 239] on label "Metric (hectares)" at bounding box center [449, 240] width 124 height 11
radio input "true"
radio input "false"
click at [117, 307] on button "Save" at bounding box center [88, 304] width 63 height 33
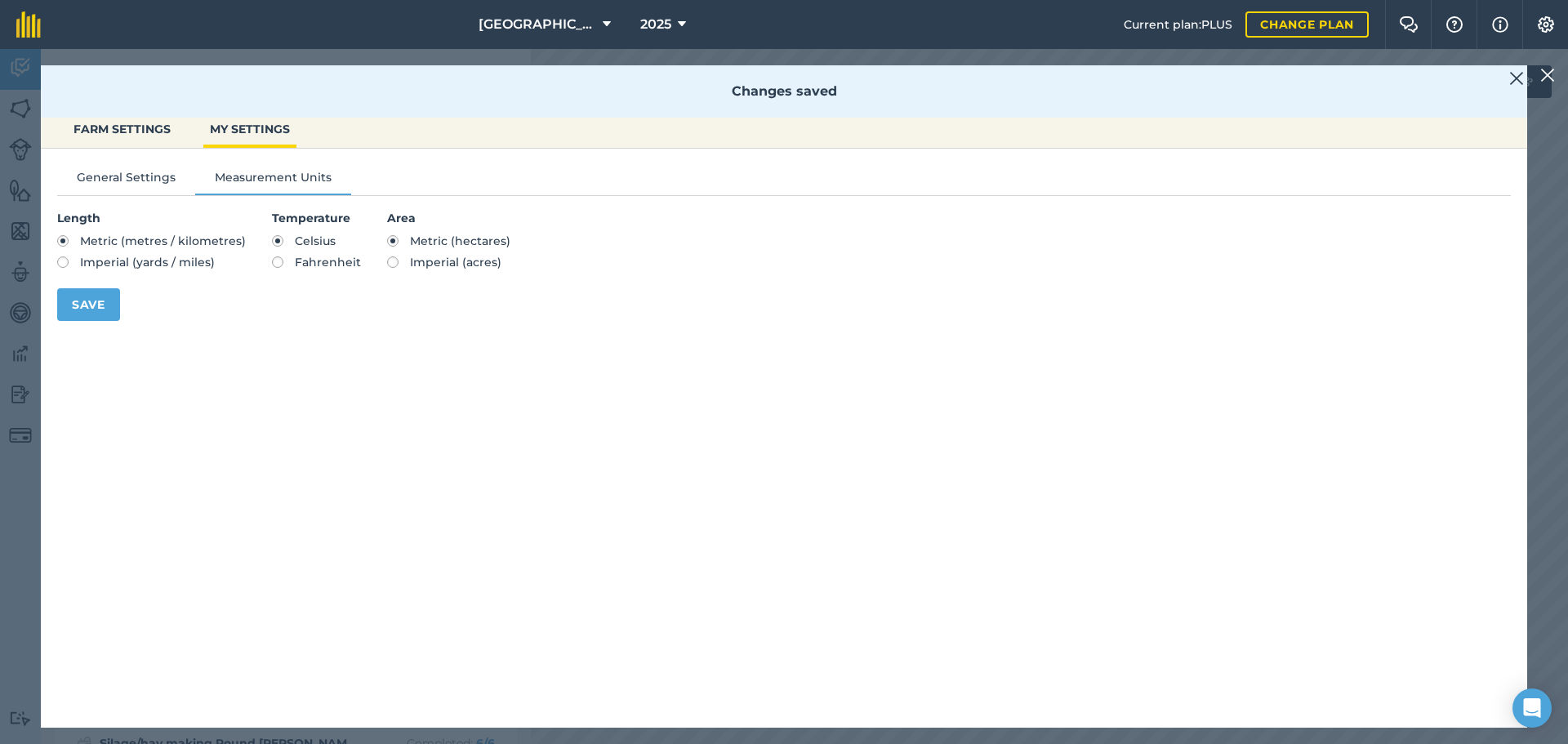
click at [20, 334] on div "Settings FARM SETTINGS MY SETTINGS Changes saved General Settings Measurement U…" at bounding box center [784, 396] width 1568 height 695
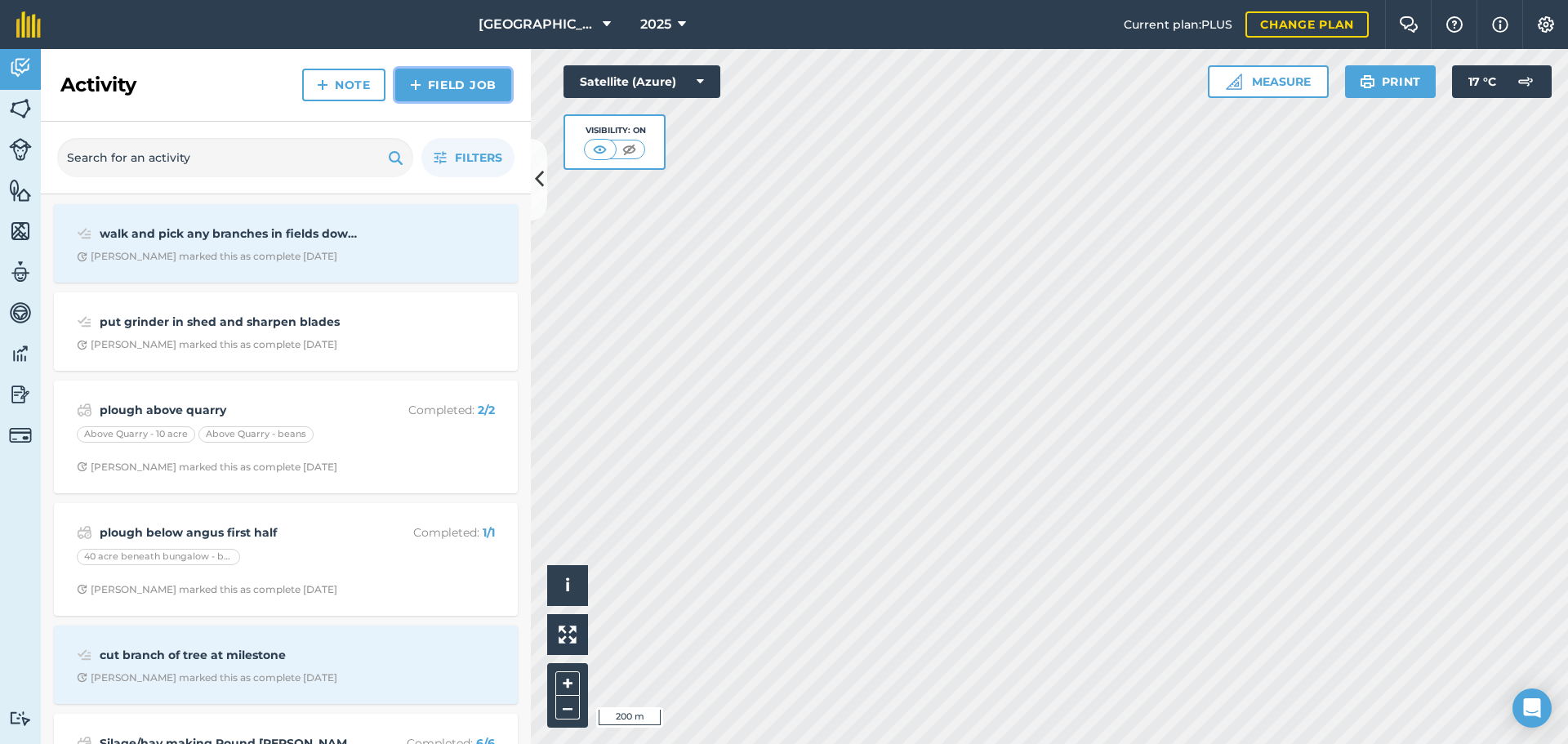
click at [452, 72] on link "Field Job" at bounding box center [452, 85] width 116 height 33
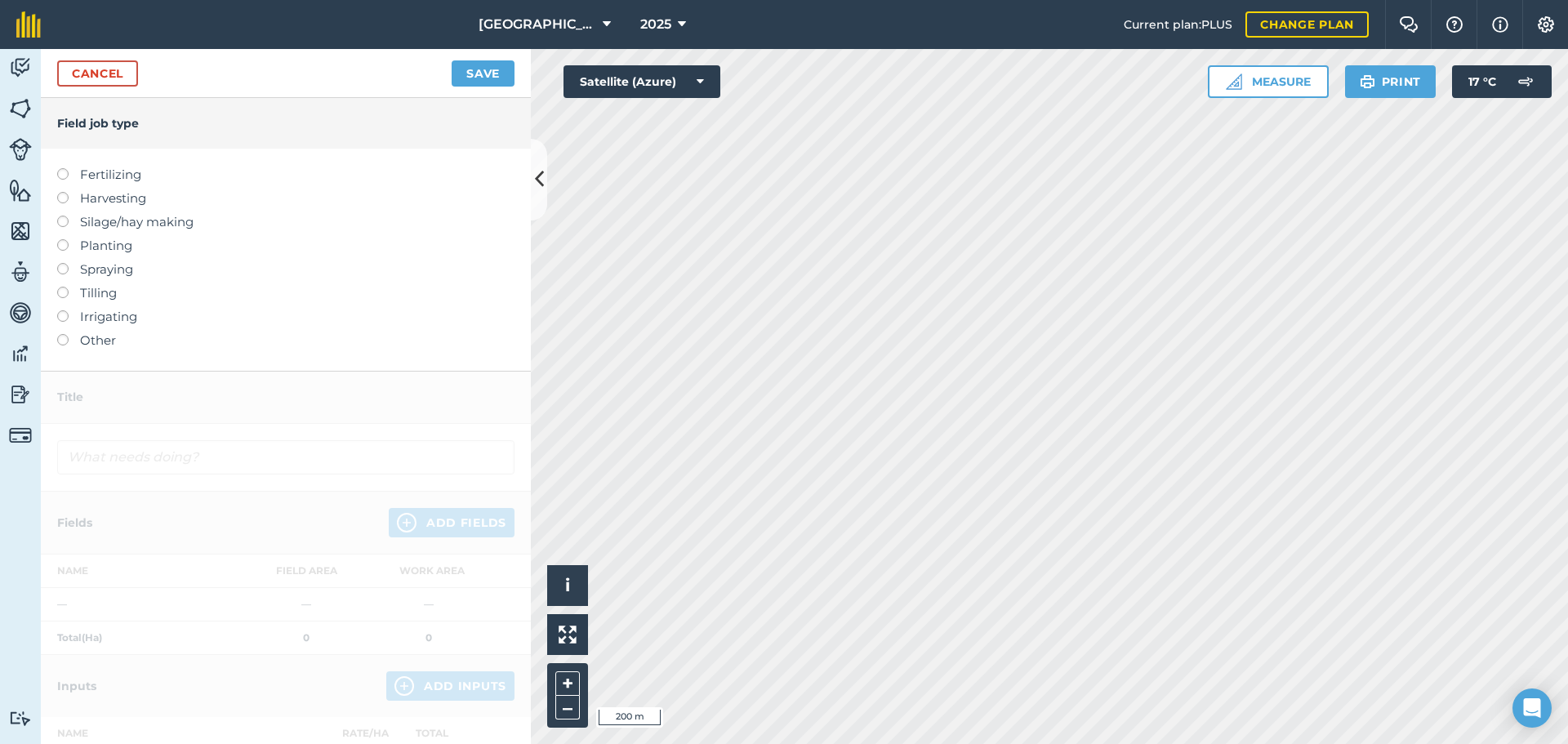
click at [79, 340] on label "Other" at bounding box center [286, 340] width 458 height 19
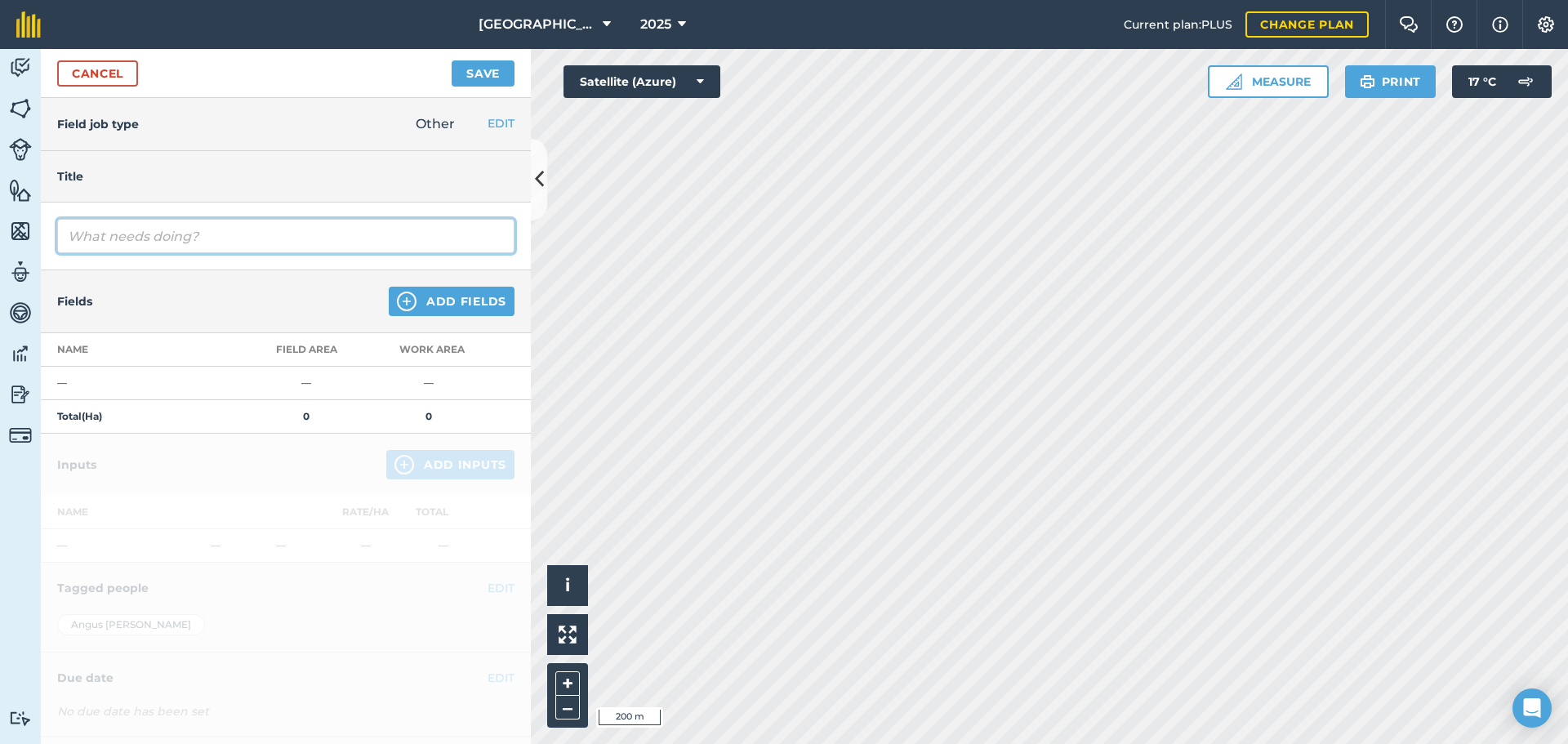
click at [107, 241] on input "text" at bounding box center [286, 236] width 458 height 34
type input "lime"
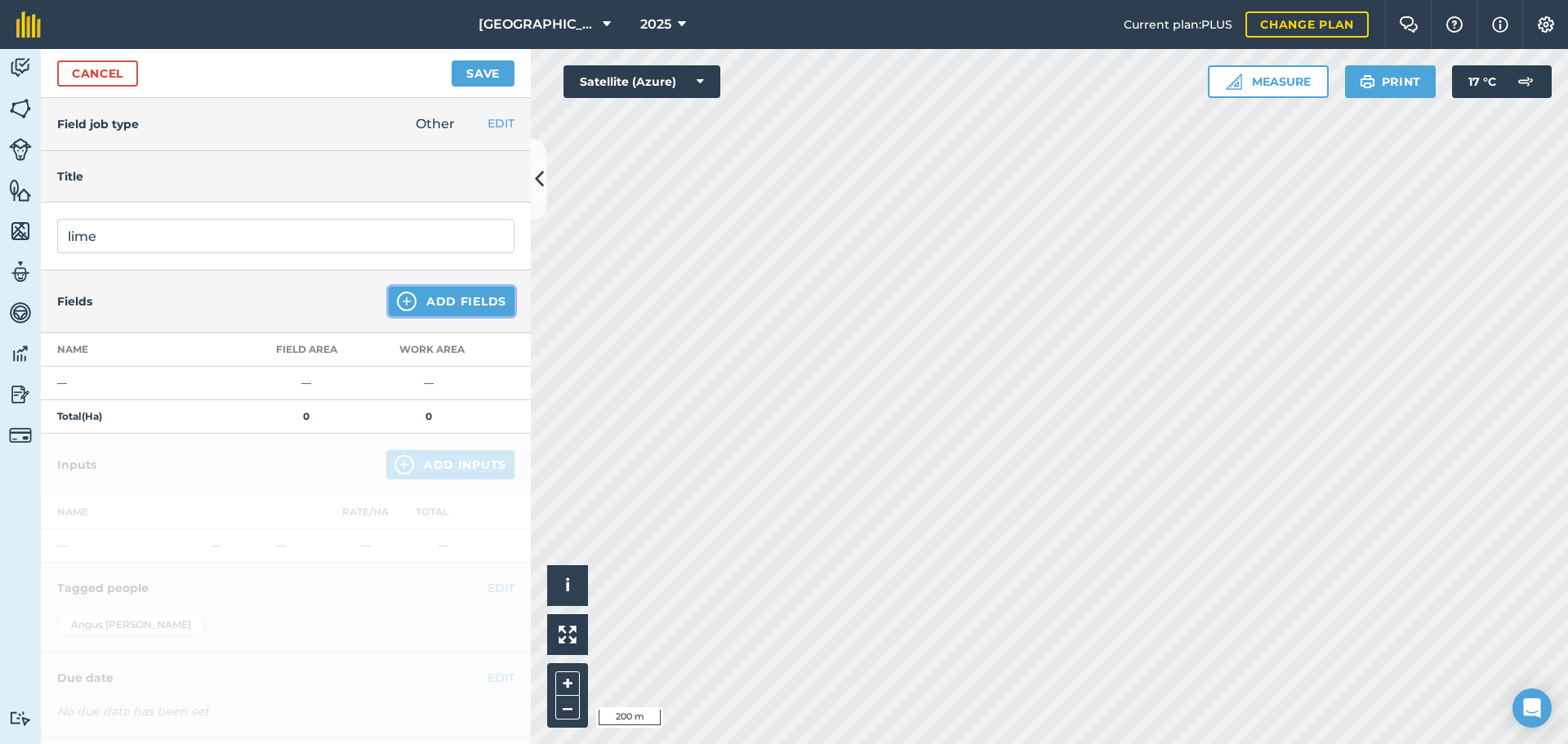
click at [407, 303] on button "Add Fields" at bounding box center [451, 300] width 125 height 29
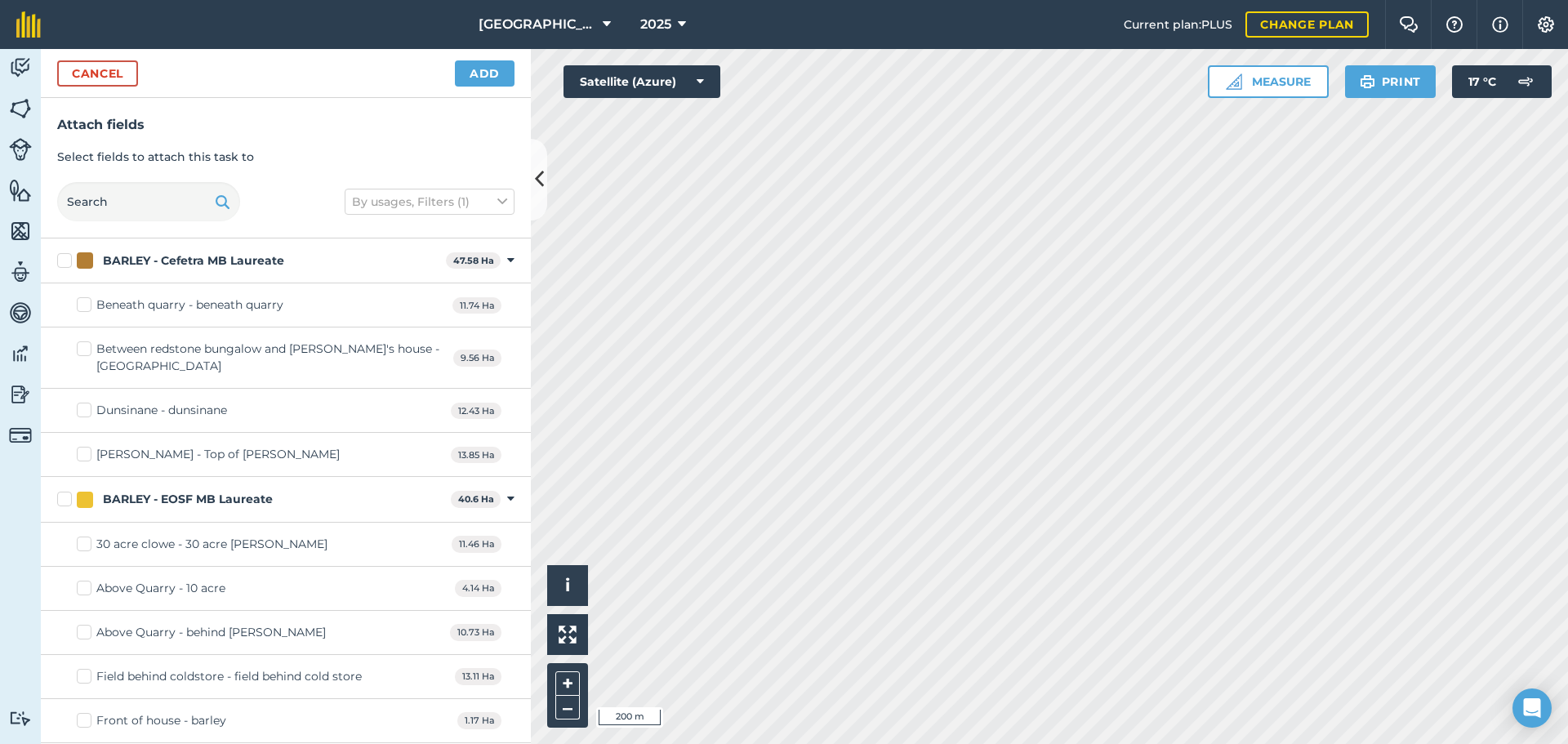
checkbox input "true"
click at [482, 80] on button "Add" at bounding box center [484, 73] width 59 height 27
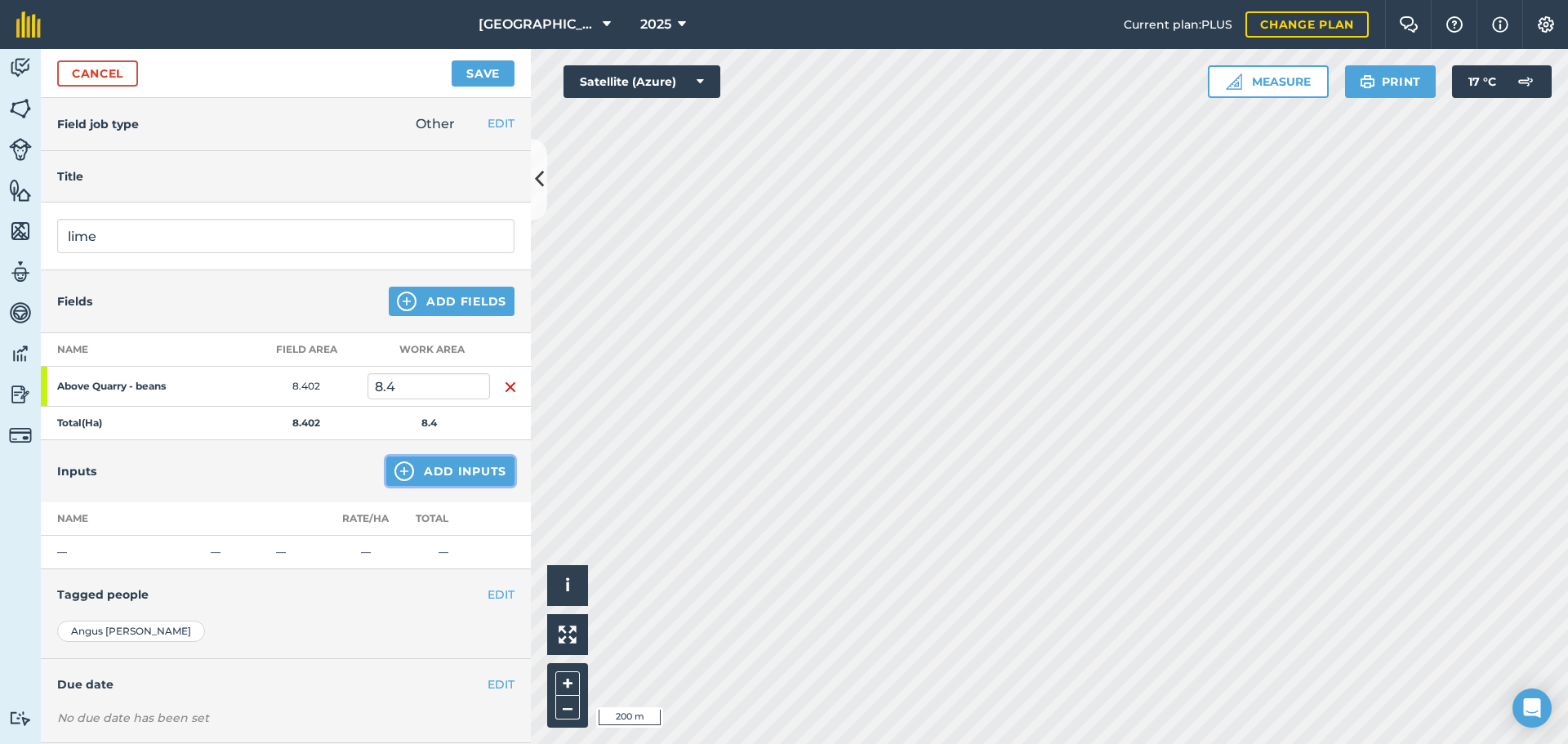
click at [405, 467] on button "Add Inputs" at bounding box center [450, 471] width 128 height 29
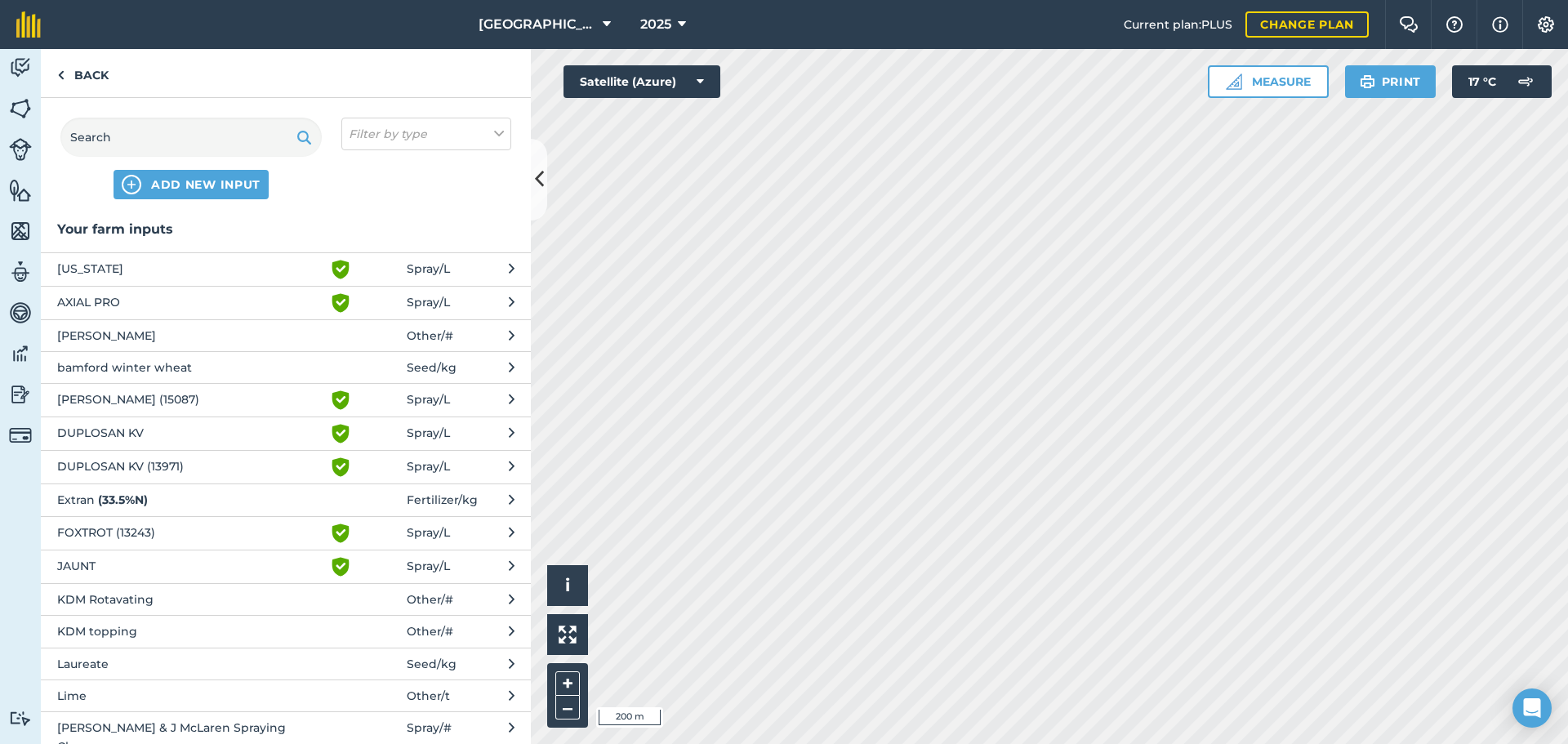
click at [253, 695] on span "Lime" at bounding box center [191, 695] width 267 height 18
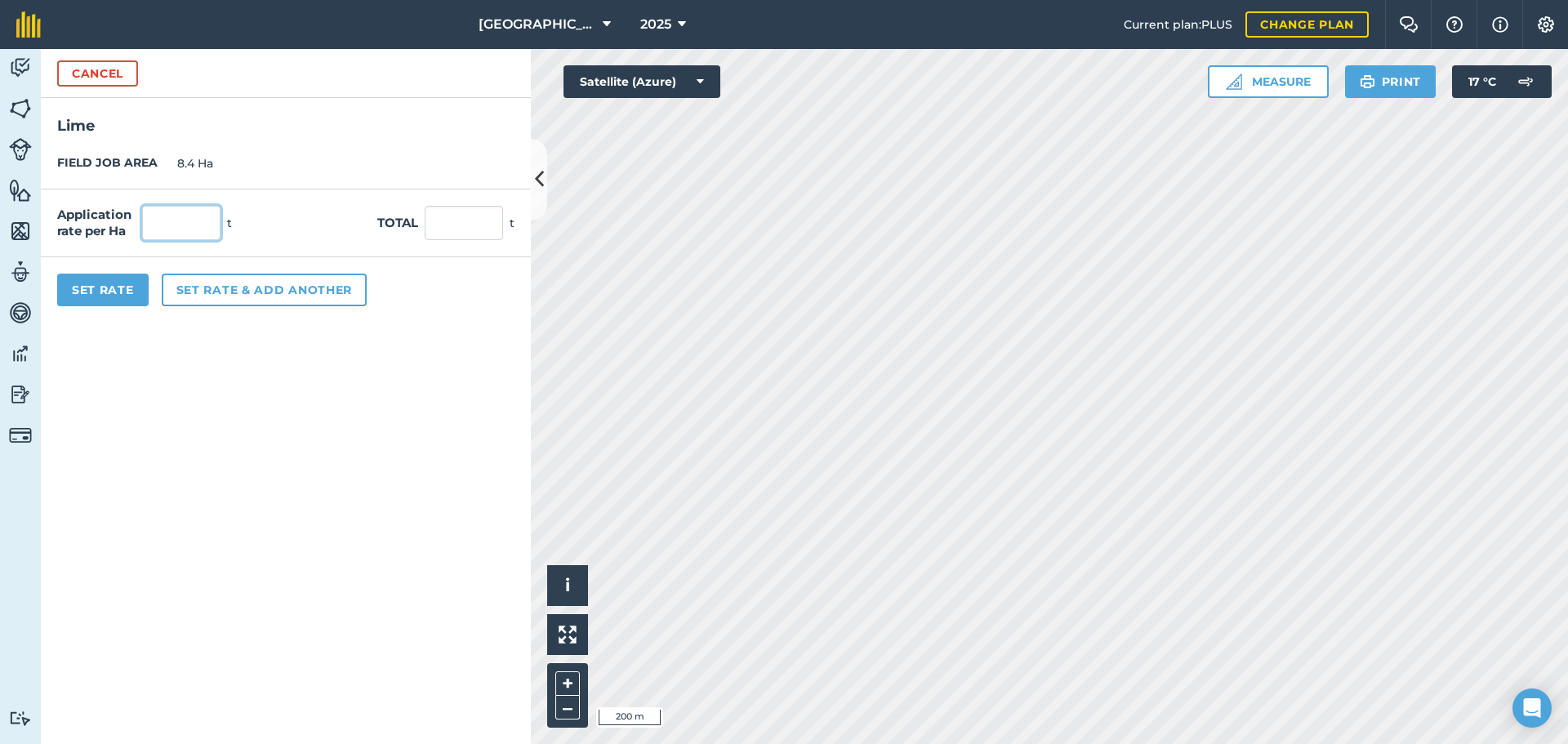
click at [181, 212] on input "text" at bounding box center [181, 223] width 79 height 34
type input "6.9"
type input "57.96"
click at [127, 277] on button "Set Rate" at bounding box center [103, 290] width 92 height 33
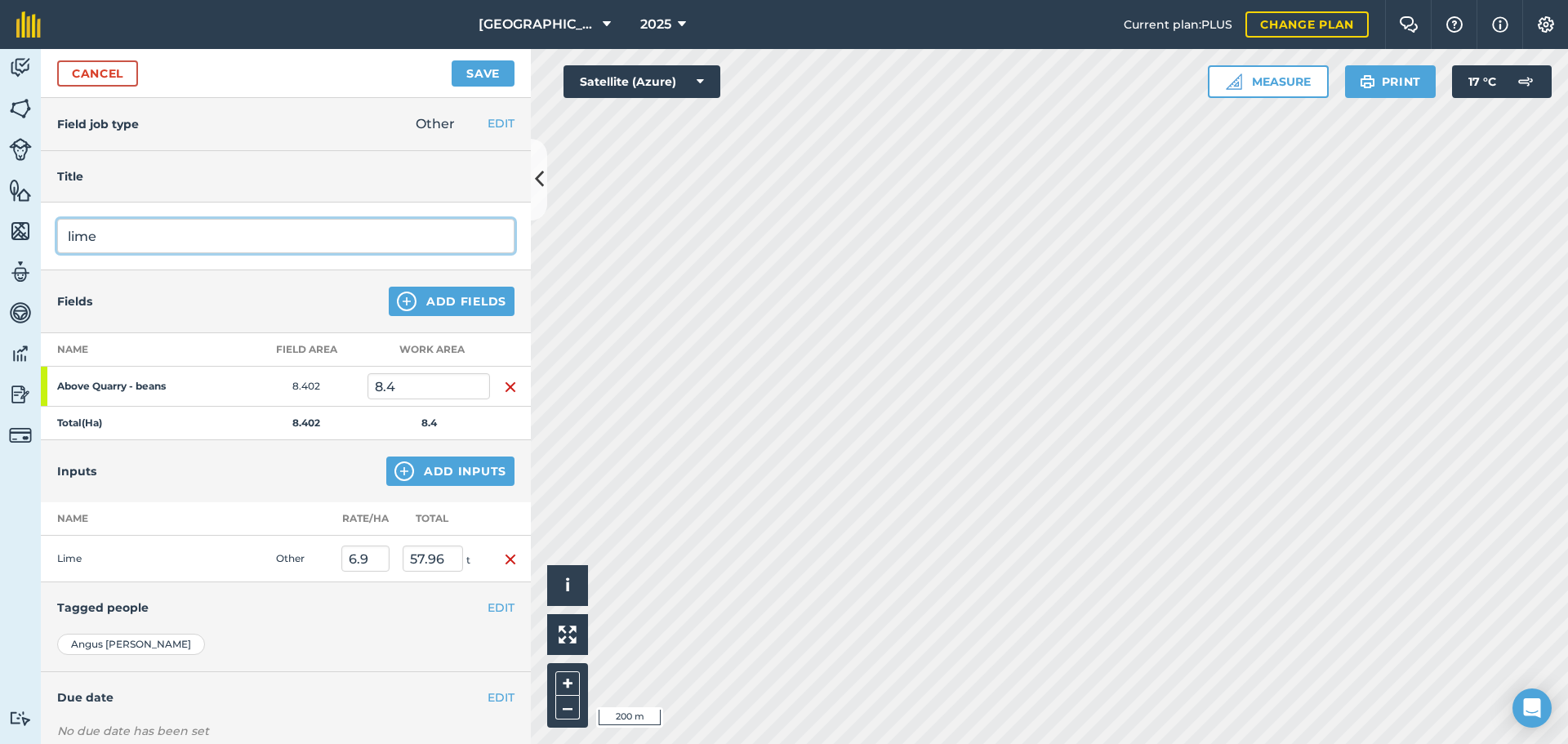
click at [152, 234] on input "lime" at bounding box center [286, 236] width 458 height 34
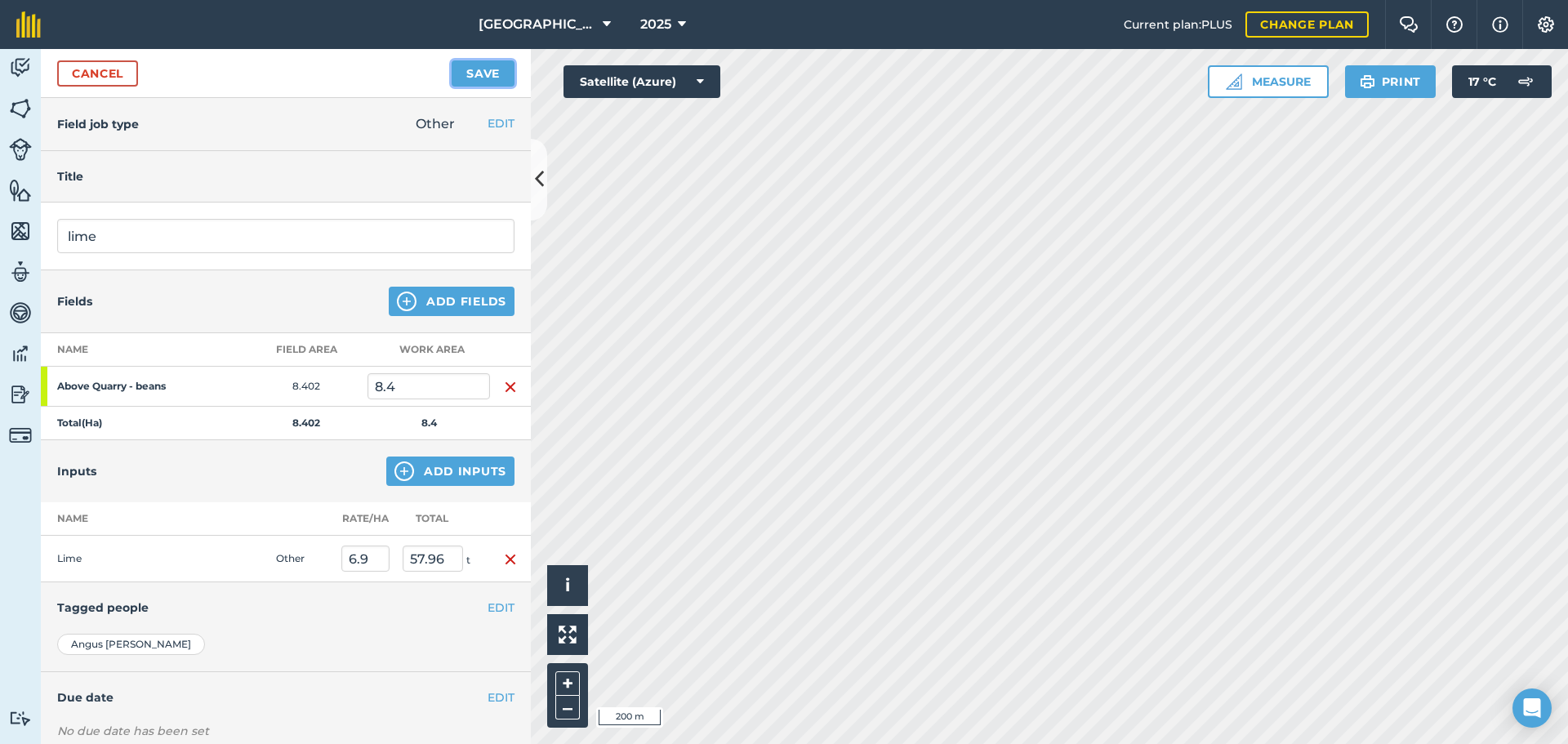
click at [500, 80] on button "Save" at bounding box center [482, 73] width 63 height 27
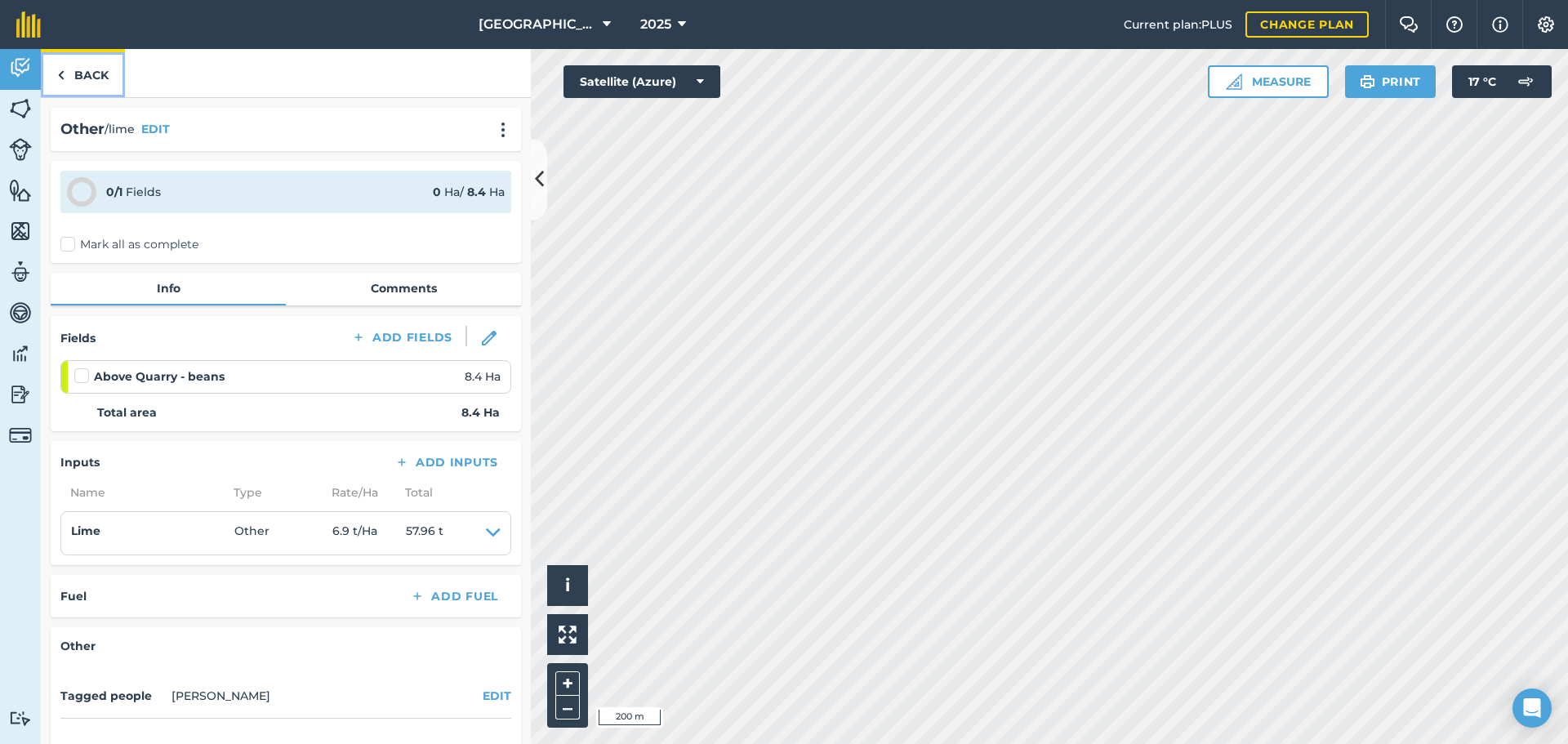
click at [83, 76] on link "Back" at bounding box center [82, 72] width 84 height 49
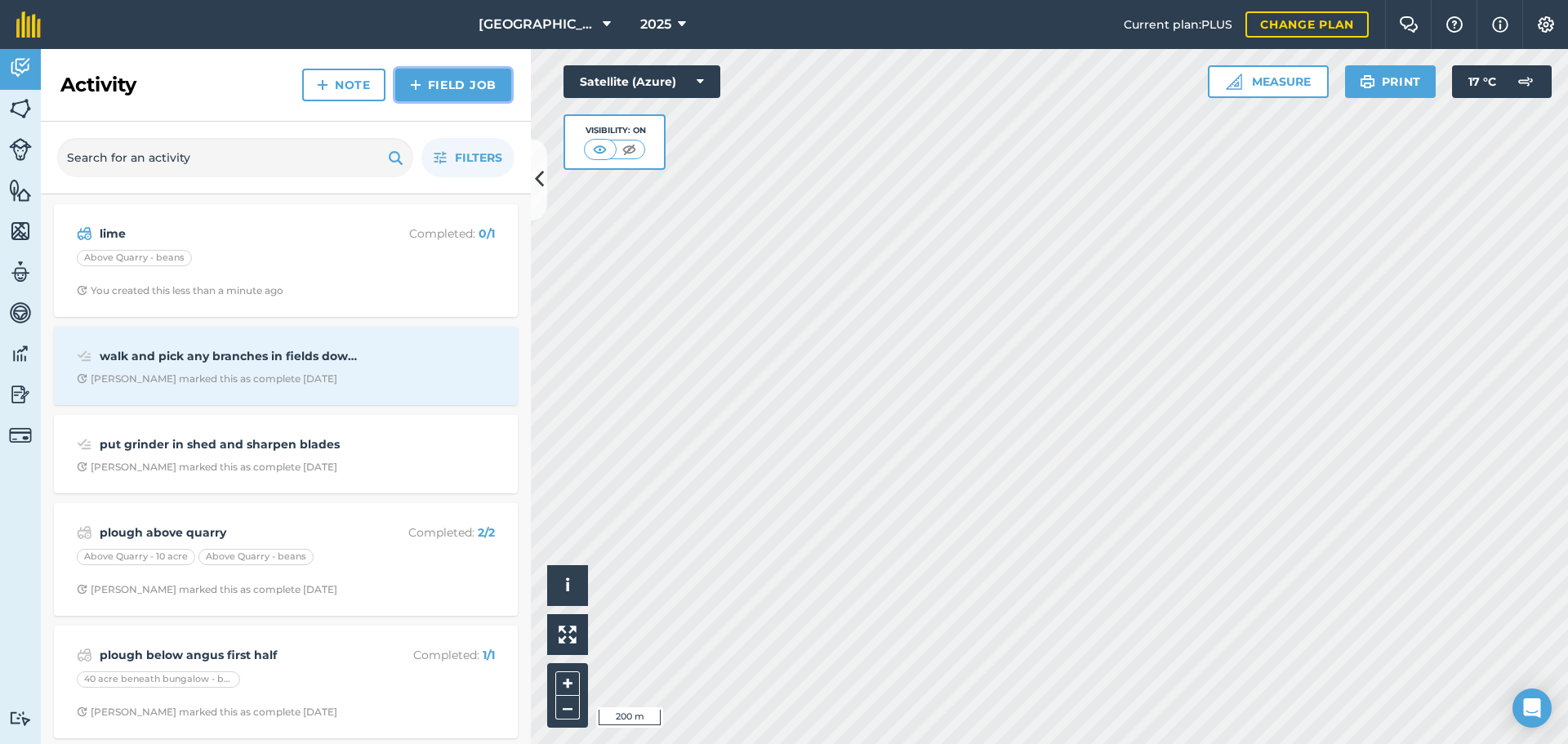
click at [424, 80] on link "Field Job" at bounding box center [452, 85] width 116 height 33
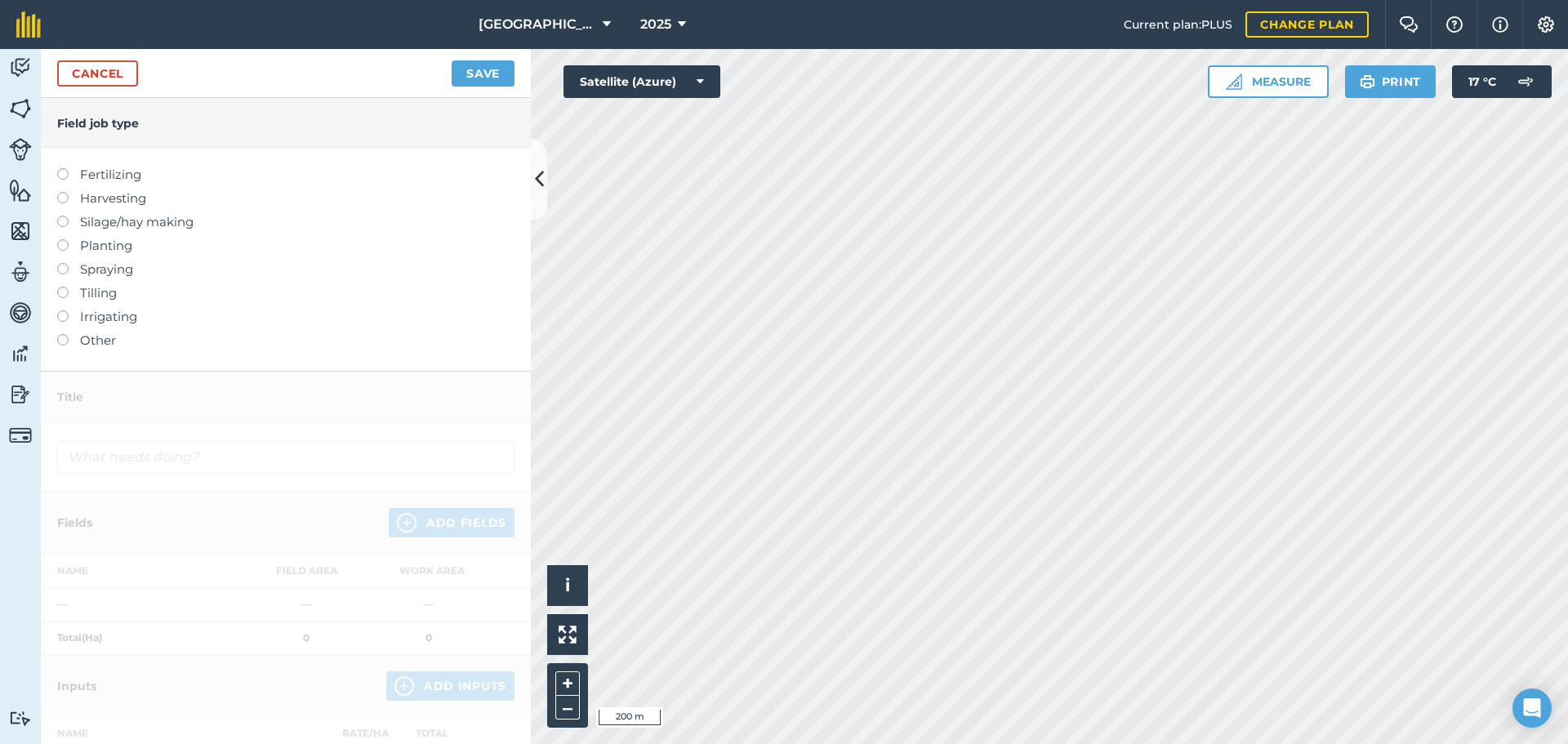
click at [104, 339] on label "Other" at bounding box center [286, 340] width 458 height 19
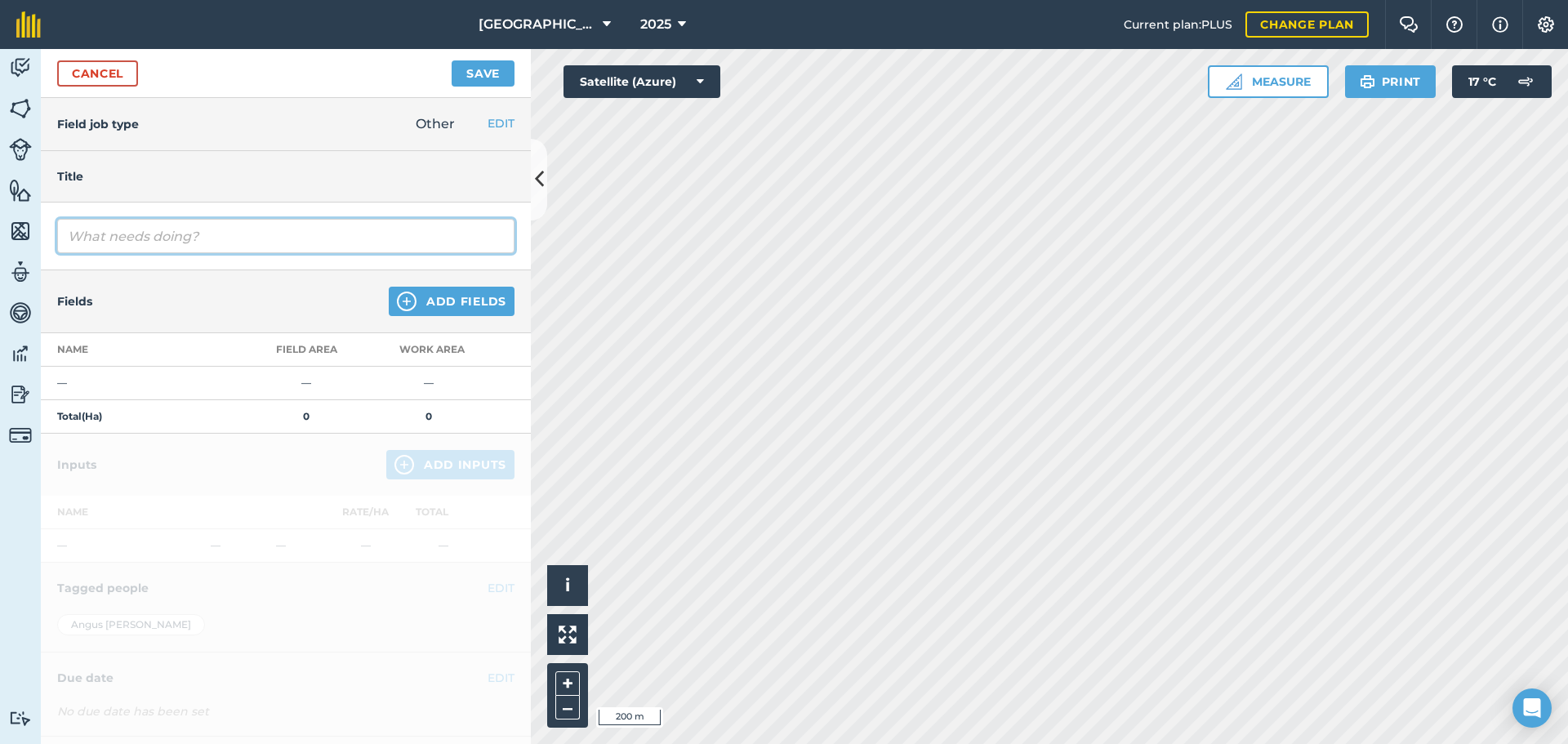
click at [127, 241] on input "text" at bounding box center [286, 236] width 458 height 34
type input "lime"
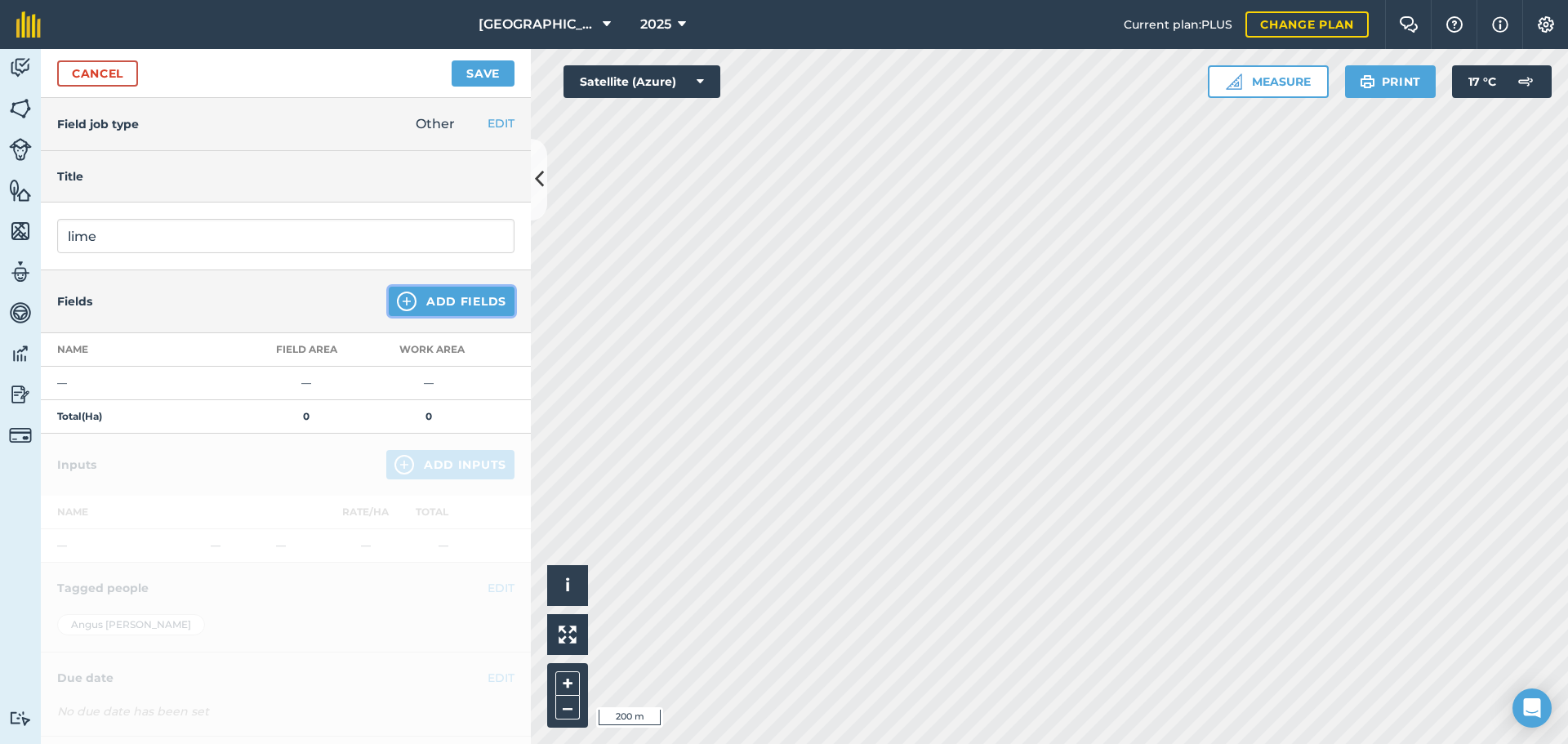
click at [420, 298] on button "Add Fields" at bounding box center [451, 300] width 125 height 29
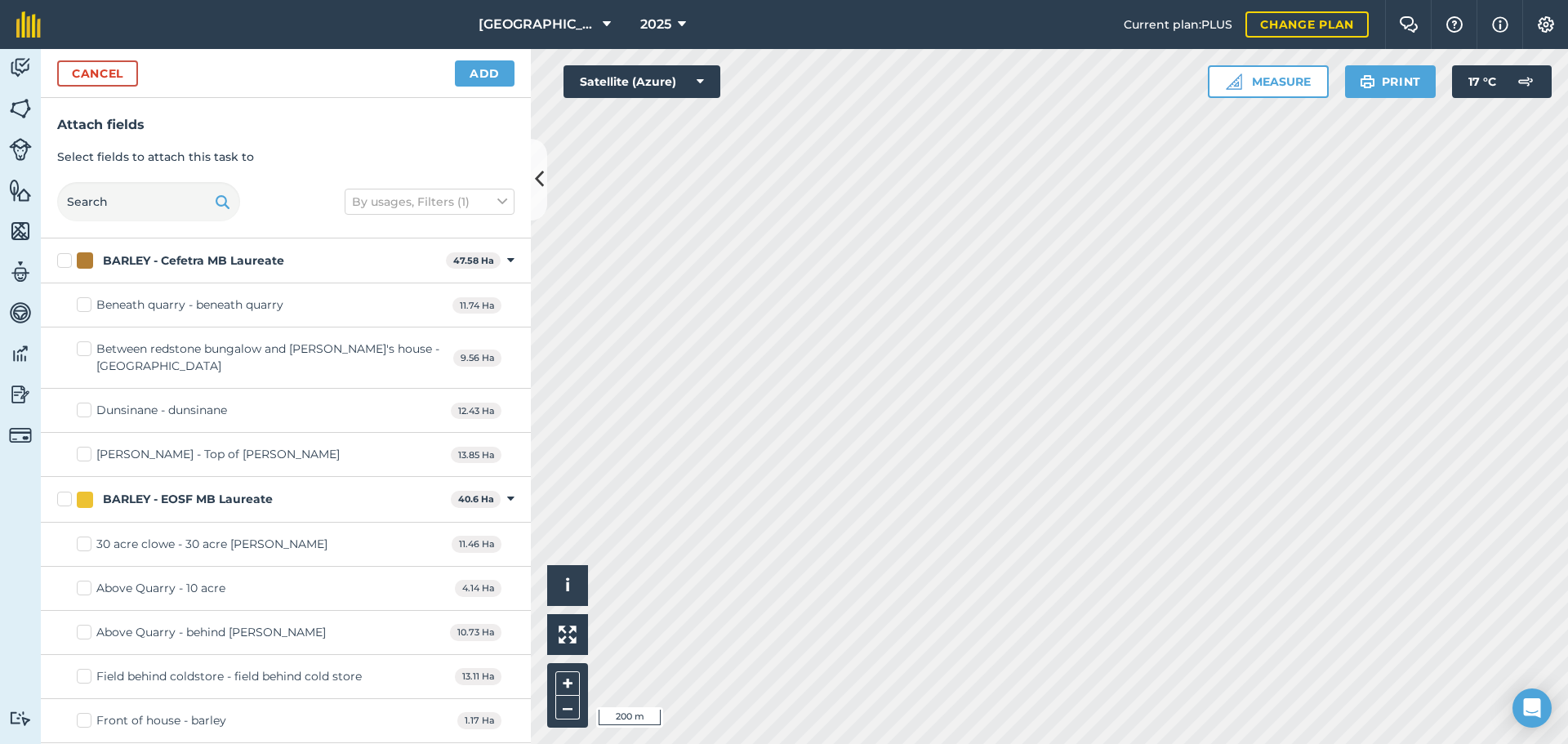
checkbox input "true"
click at [467, 80] on button "Add" at bounding box center [484, 73] width 59 height 27
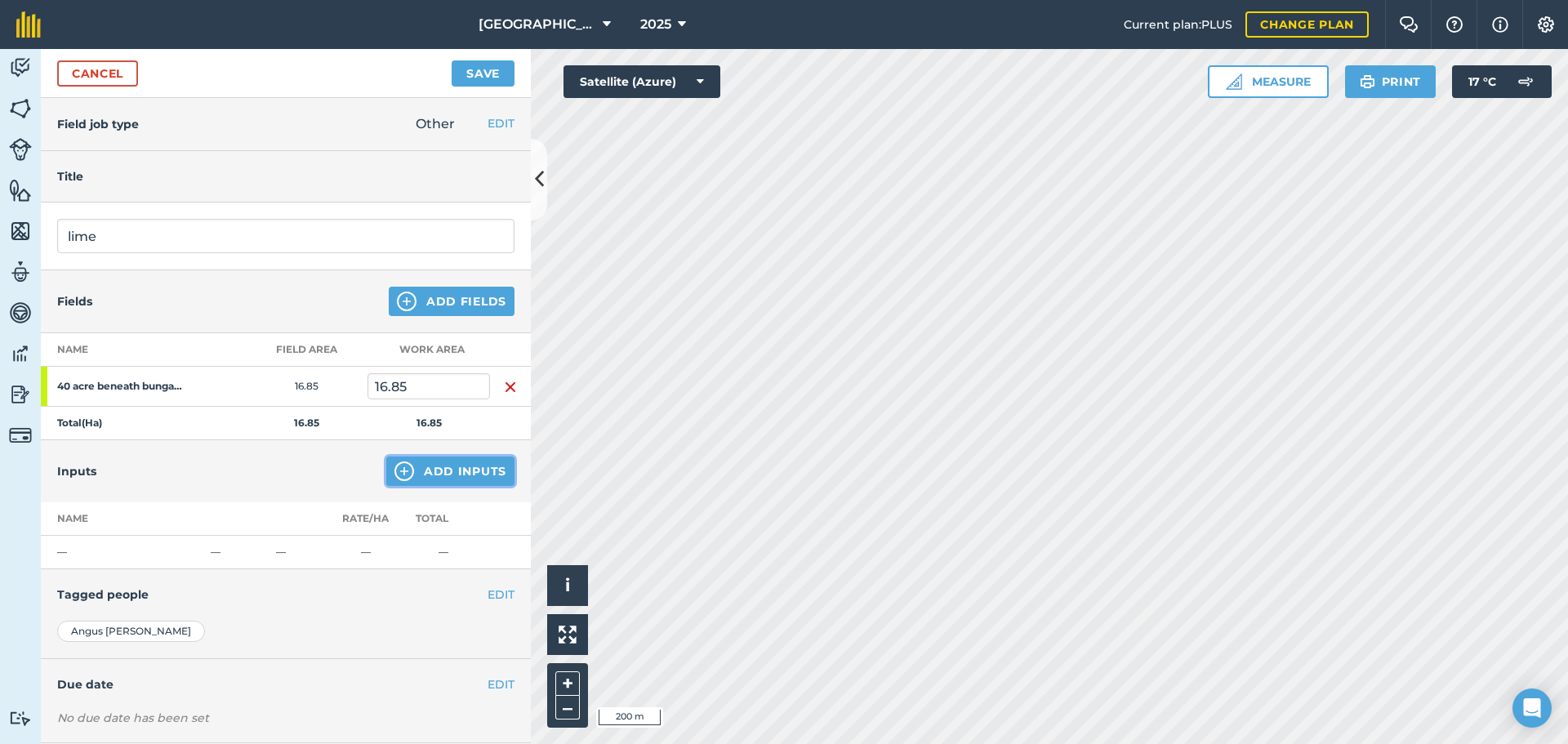
click at [394, 474] on img at bounding box center [404, 471] width 19 height 19
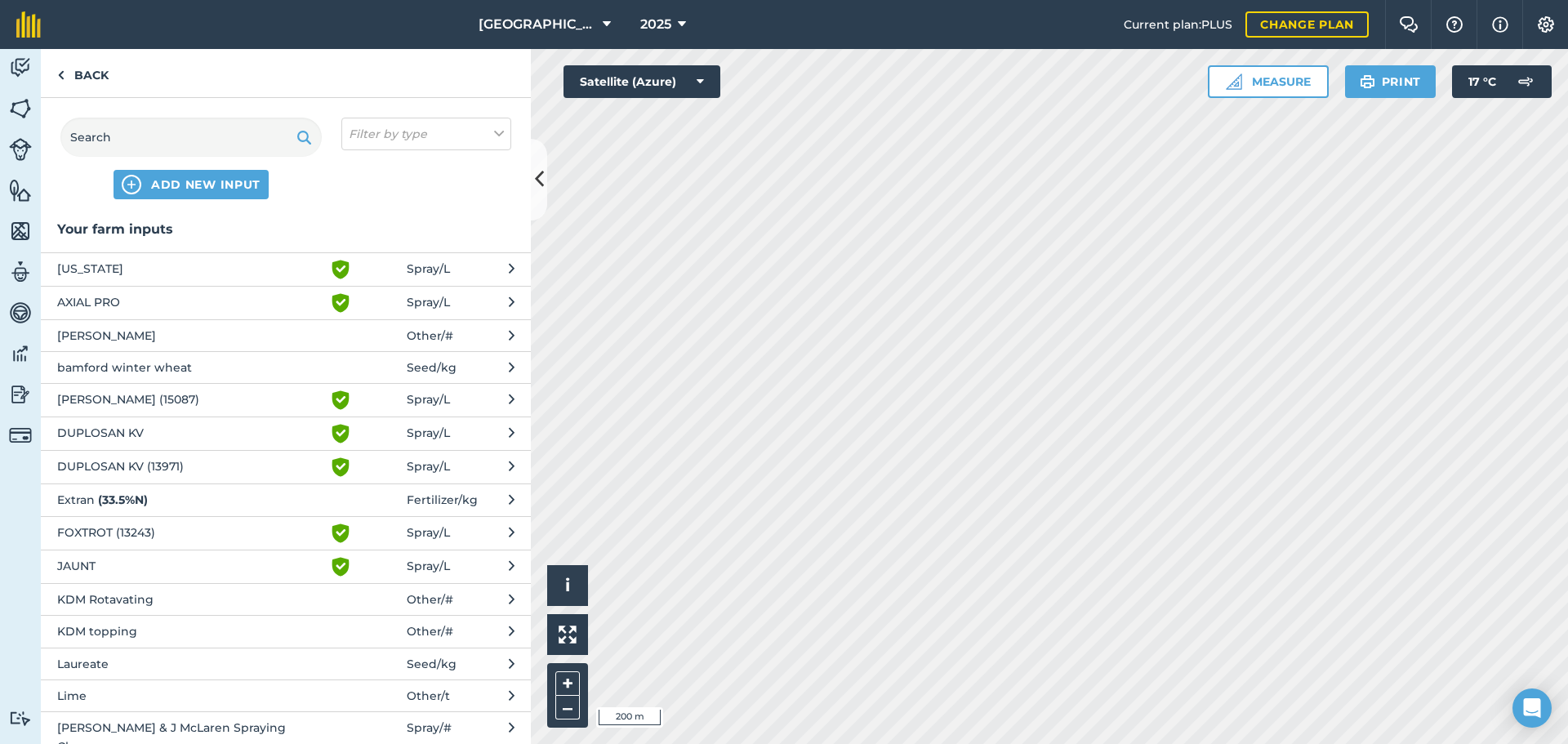
click at [261, 699] on span "Lime" at bounding box center [191, 695] width 267 height 18
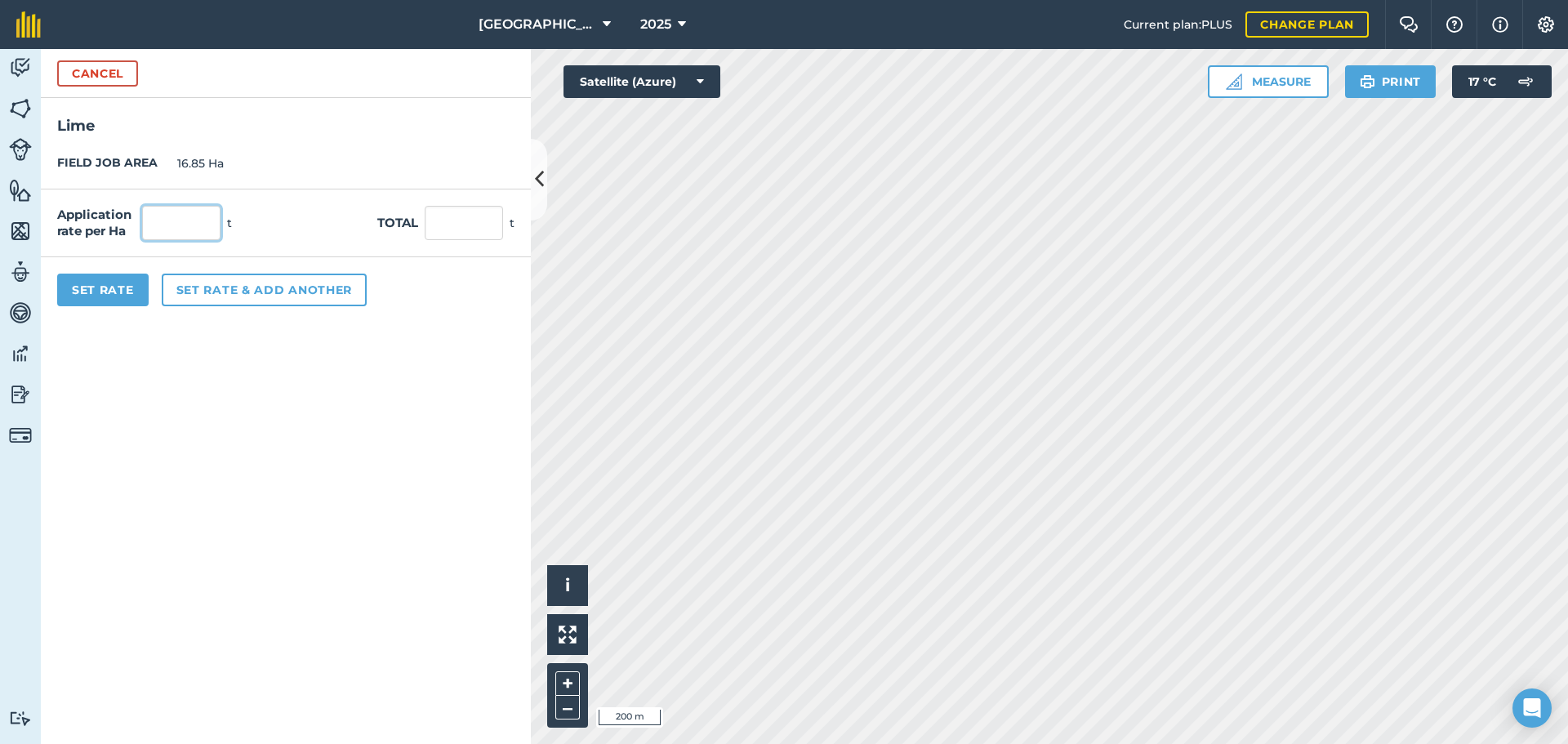
click at [186, 240] on input "text" at bounding box center [181, 223] width 79 height 34
click at [208, 223] on input "text" at bounding box center [181, 223] width 79 height 34
type input "2"
type input "3"
type input "50.55"
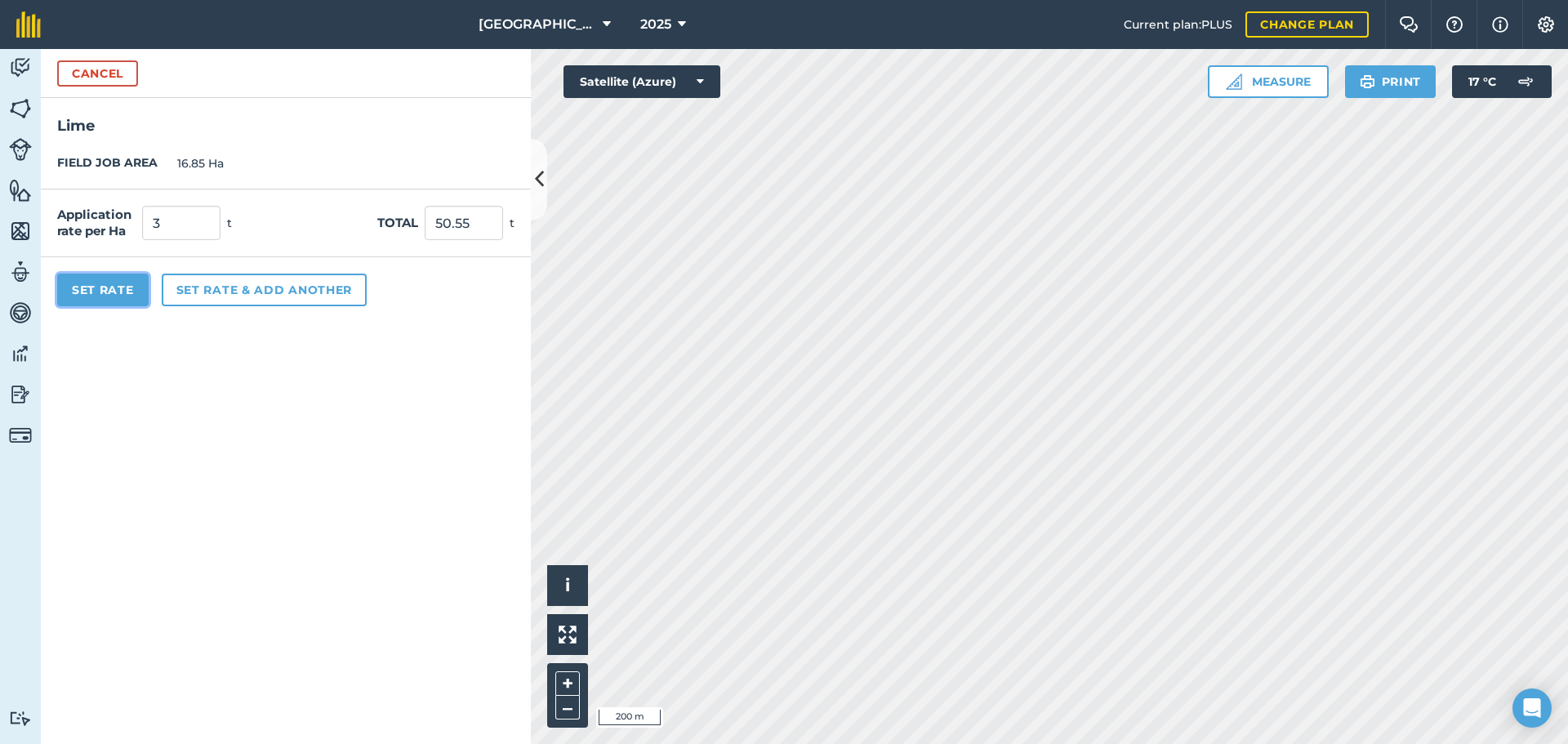
click at [125, 281] on button "Set Rate" at bounding box center [103, 290] width 92 height 33
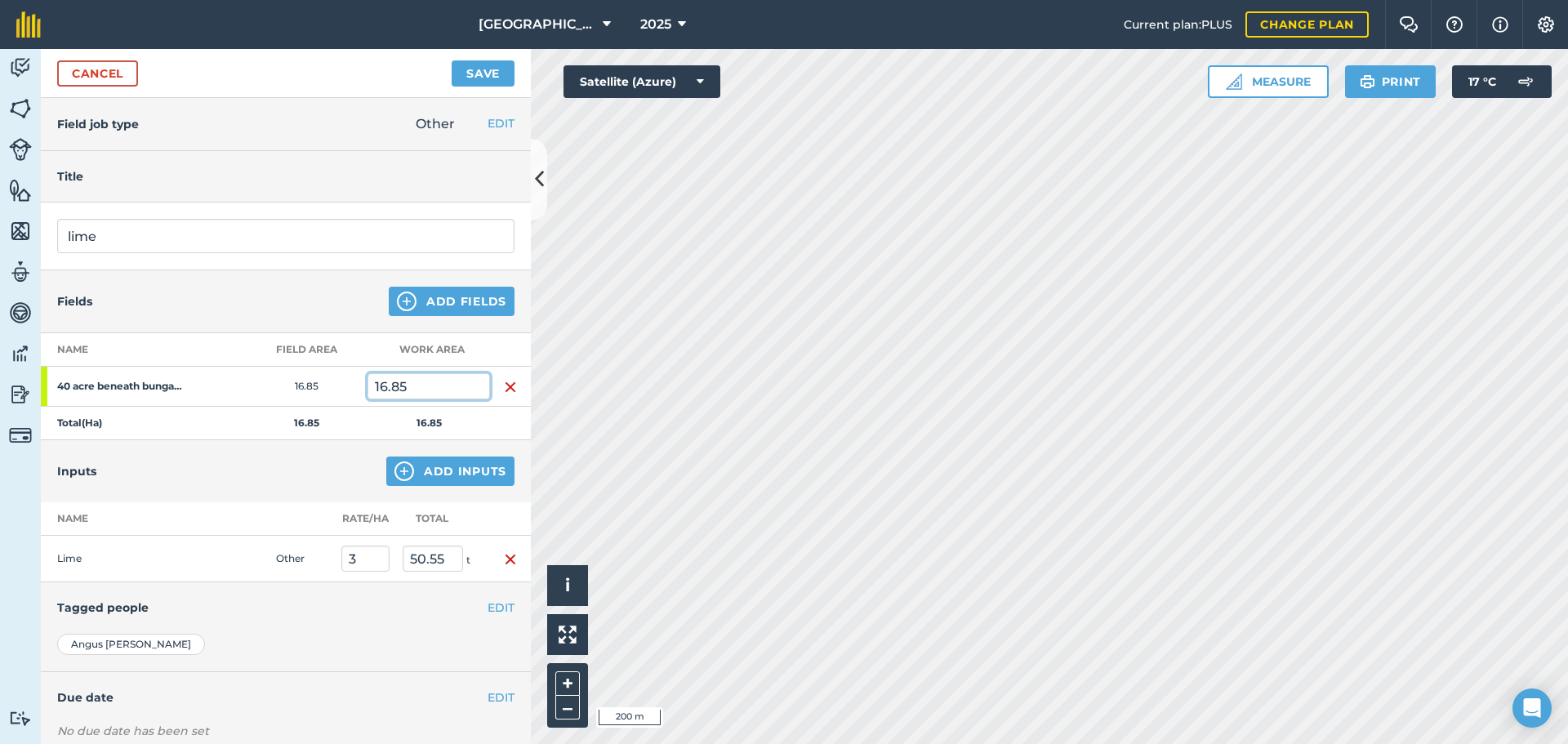
click at [411, 378] on input "16.85" at bounding box center [428, 386] width 123 height 27
type input "8"
click at [327, 433] on td "16.85" at bounding box center [306, 423] width 123 height 34
click at [504, 566] on img "button" at bounding box center [510, 559] width 13 height 19
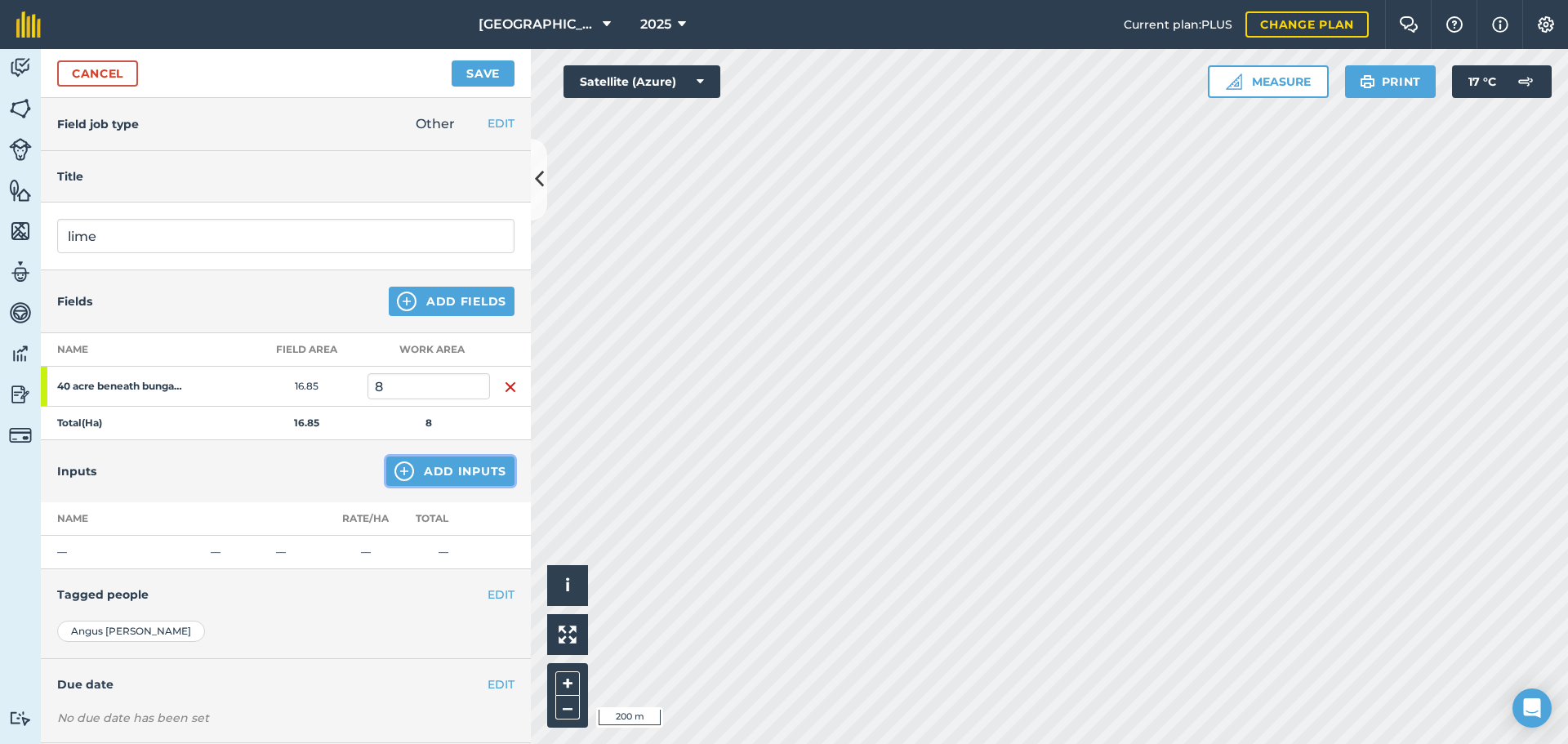
click at [426, 461] on button "Add Inputs" at bounding box center [450, 471] width 128 height 29
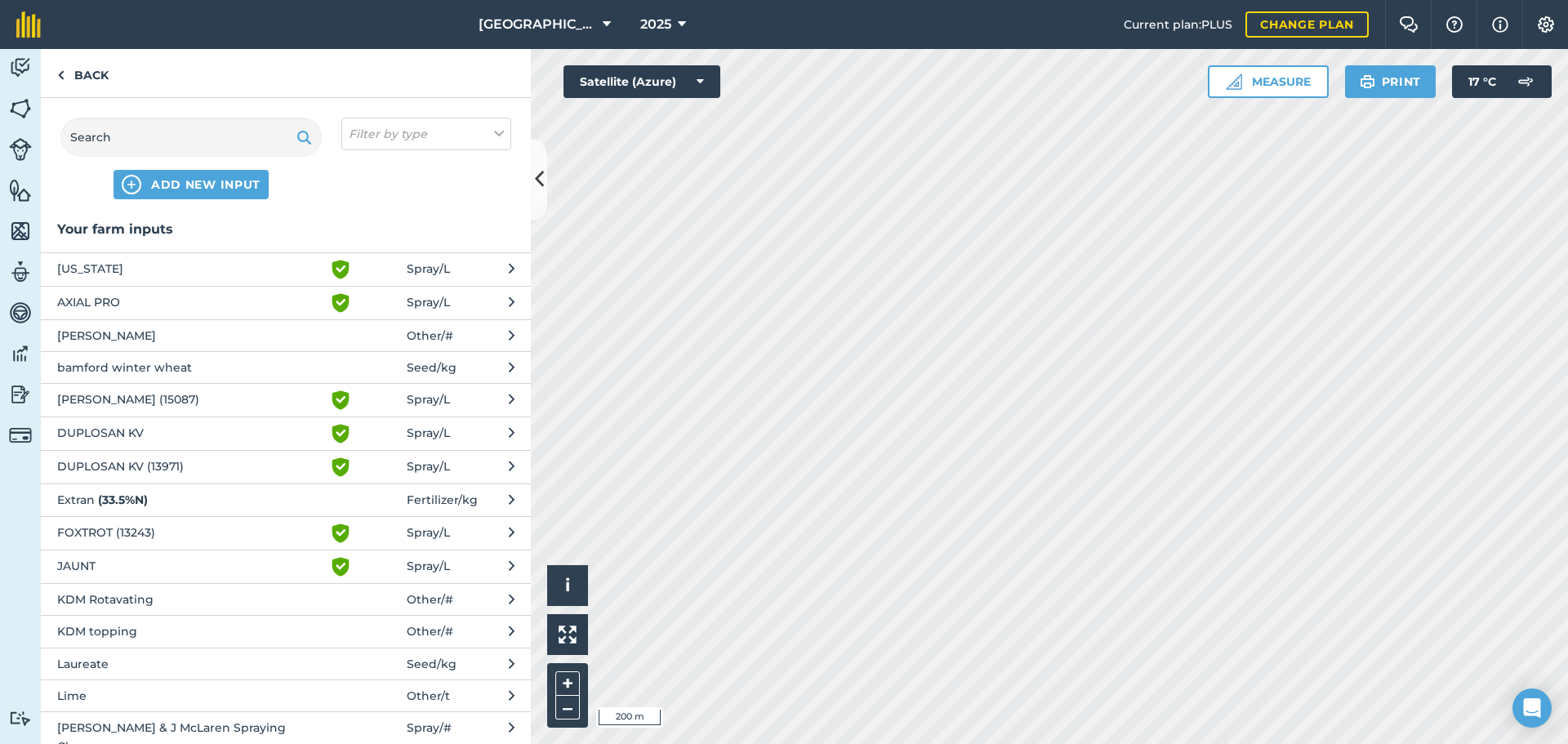
click at [229, 697] on span "Lime" at bounding box center [191, 695] width 267 height 18
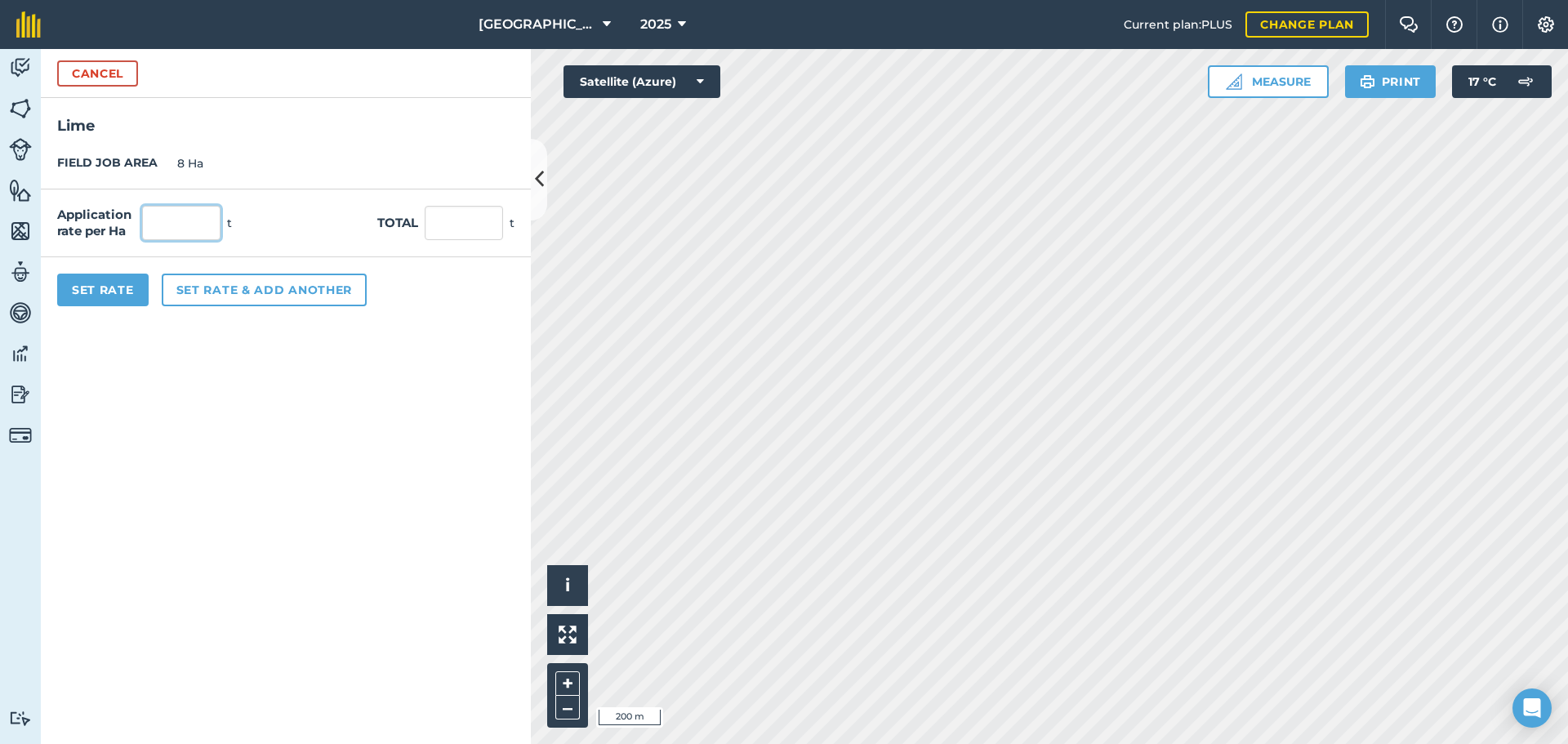
click at [173, 234] on input "text" at bounding box center [181, 223] width 79 height 34
type input "3"
type input "24"
click at [128, 290] on button "Set Rate" at bounding box center [103, 290] width 92 height 33
